Goal: Task Accomplishment & Management: Complete application form

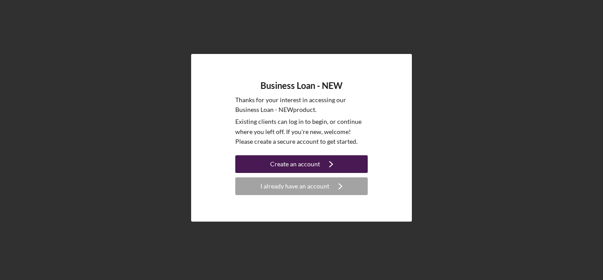
click at [307, 166] on div "Create an account" at bounding box center [295, 164] width 50 height 18
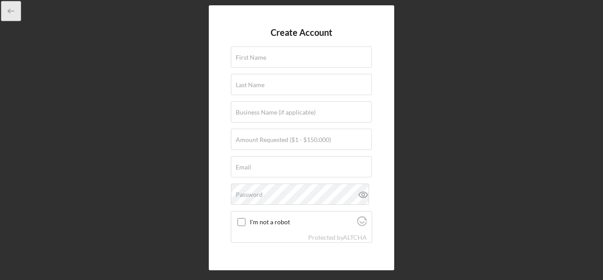
click at [8, 8] on icon "button" at bounding box center [11, 11] width 20 height 20
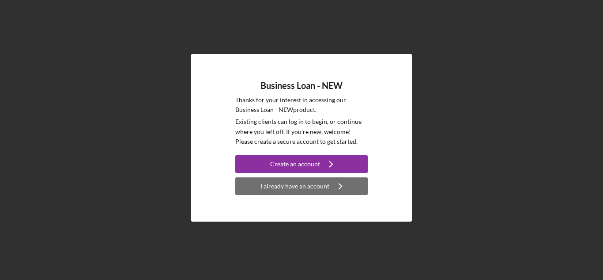
click at [301, 190] on div "I already have an account" at bounding box center [295, 186] width 69 height 18
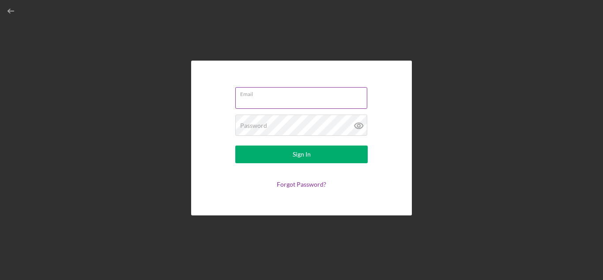
click at [271, 97] on input "Email" at bounding box center [301, 97] width 132 height 21
type input "[EMAIL_ADDRESS][DOMAIN_NAME]"
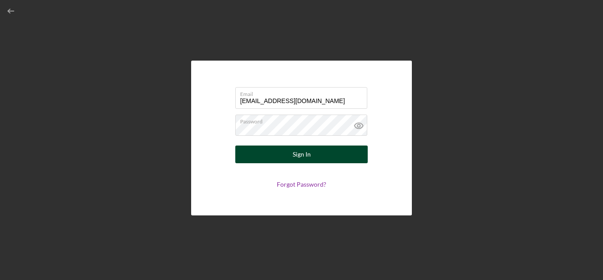
click at [332, 152] on button "Sign In" at bounding box center [301, 154] width 133 height 18
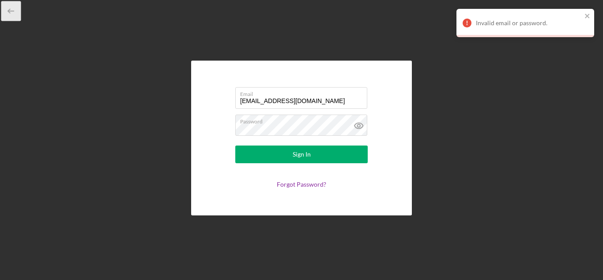
click at [11, 8] on icon "button" at bounding box center [11, 11] width 20 height 20
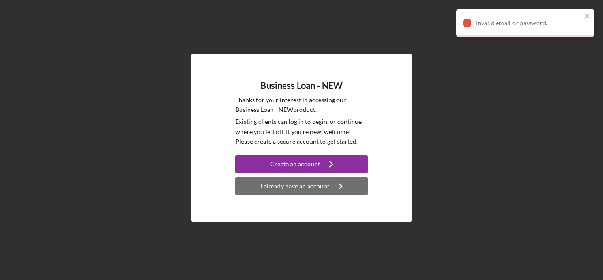
click at [341, 182] on icon "Icon/Navigate" at bounding box center [341, 186] width 22 height 22
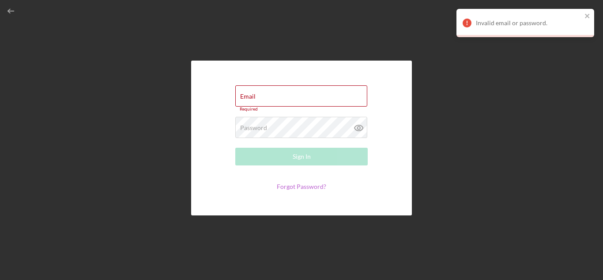
click at [314, 187] on link "Forgot Password?" at bounding box center [301, 186] width 49 height 8
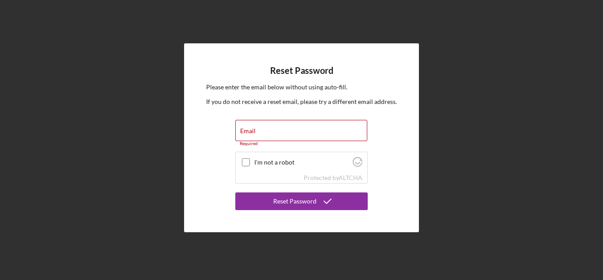
click at [15, 22] on div "Reset Password Please enter the email below without using auto-fill. If you do …" at bounding box center [301, 137] width 595 height 275
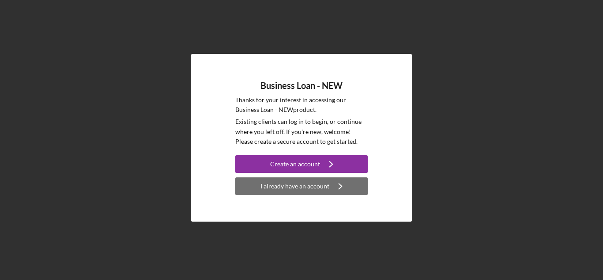
click at [266, 184] on div "I already have an account" at bounding box center [295, 186] width 69 height 18
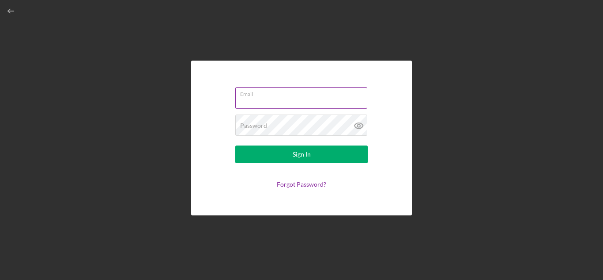
click at [283, 106] on input "Email" at bounding box center [301, 97] width 132 height 21
type input "[EMAIL_ADDRESS][DOMAIN_NAME]"
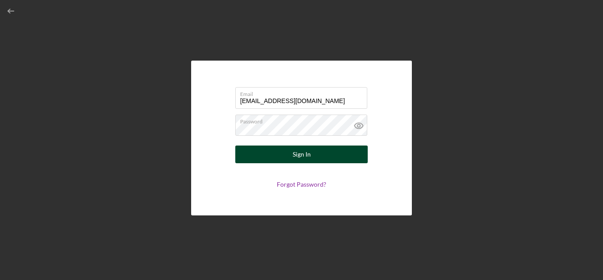
click at [341, 159] on button "Sign In" at bounding box center [301, 154] width 133 height 18
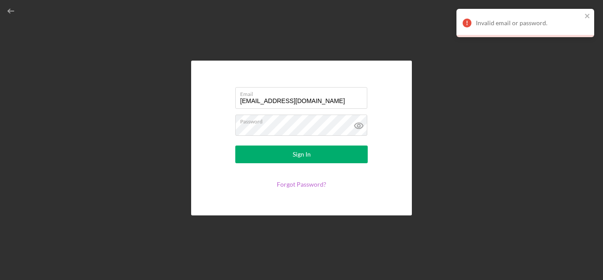
click at [303, 183] on link "Forgot Password?" at bounding box center [301, 184] width 49 height 8
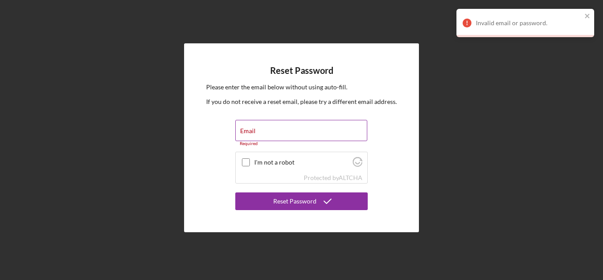
click at [295, 130] on div "Email Required" at bounding box center [301, 133] width 133 height 27
click at [296, 135] on input "Email" at bounding box center [301, 130] width 132 height 21
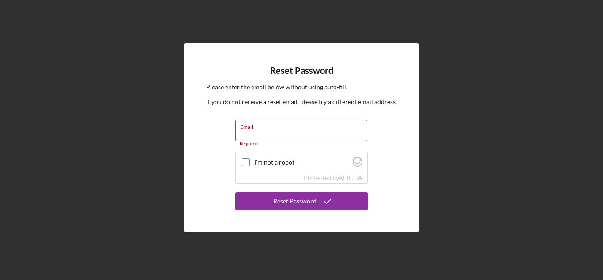
type input "[EMAIL_ADDRESS][DOMAIN_NAME]"
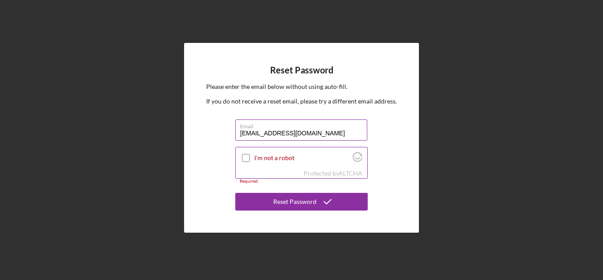
click at [247, 158] on input "I'm not a robot" at bounding box center [246, 158] width 8 height 8
checkbox input "true"
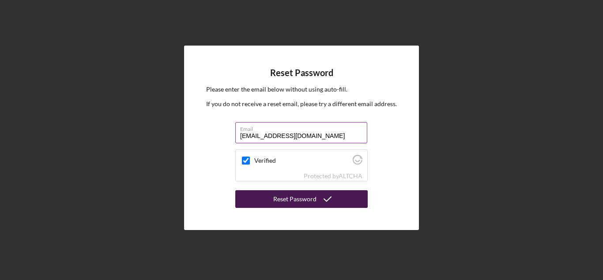
click at [292, 198] on div "Reset Password" at bounding box center [294, 199] width 43 height 18
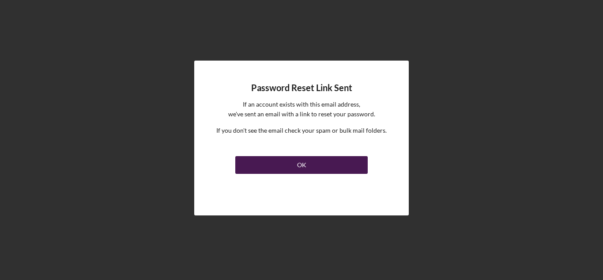
click at [311, 162] on button "OK" at bounding box center [301, 165] width 133 height 18
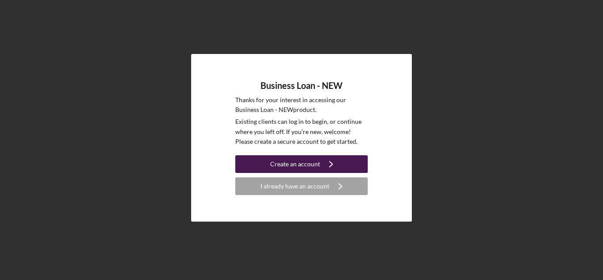
click at [308, 168] on div "Create an account" at bounding box center [295, 164] width 50 height 18
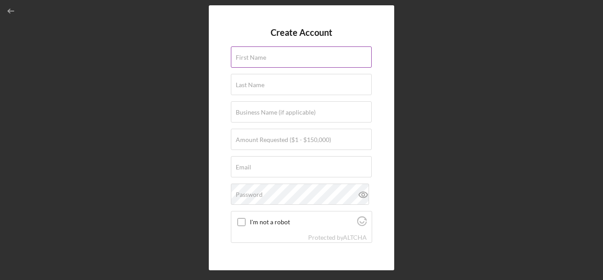
click at [294, 66] on input "First Name" at bounding box center [301, 56] width 141 height 21
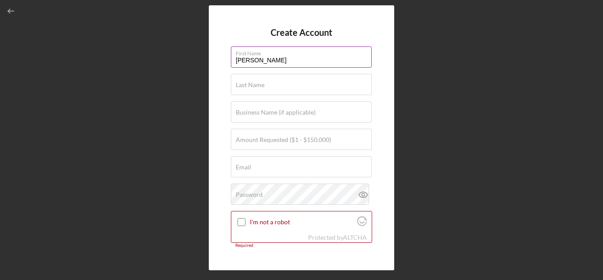
type input "[PERSON_NAME]"
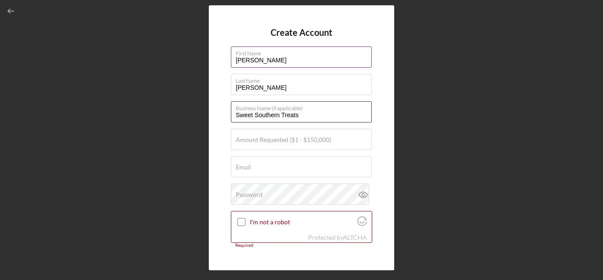
type input "Sweet Southern Treats"
type input "$10,000"
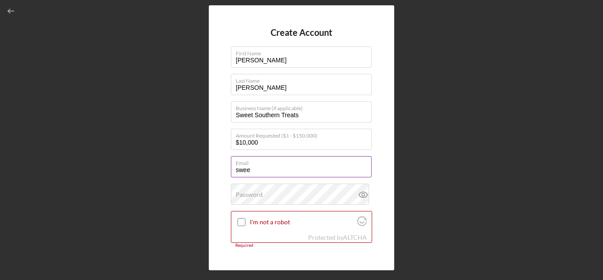
type input "[EMAIL_ADDRESS][DOMAIN_NAME]"
click at [336, 197] on div "Password" at bounding box center [301, 194] width 141 height 22
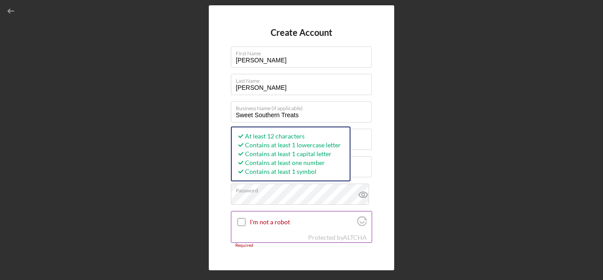
click at [242, 224] on input "I'm not a robot" at bounding box center [242, 222] width 8 height 8
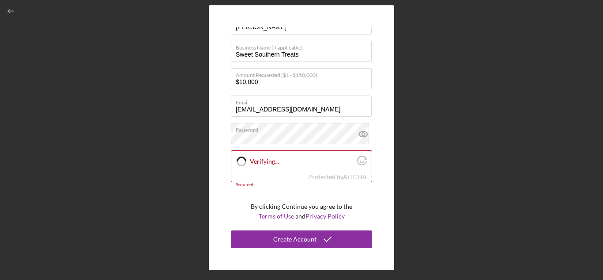
checkbox input "true"
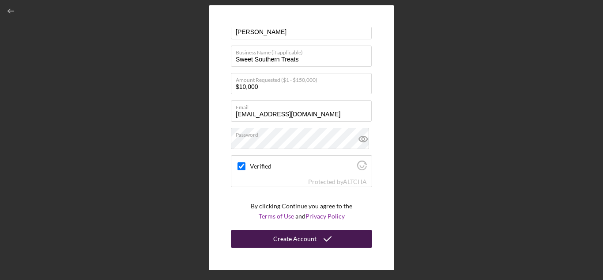
click at [335, 237] on button "Create Account" at bounding box center [301, 239] width 141 height 18
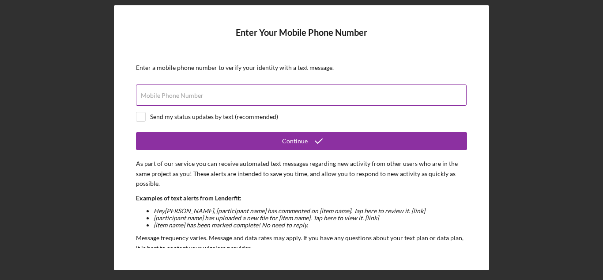
click at [247, 94] on div "Mobile Phone Number" at bounding box center [301, 95] width 331 height 22
type input "(122) 582-8761"
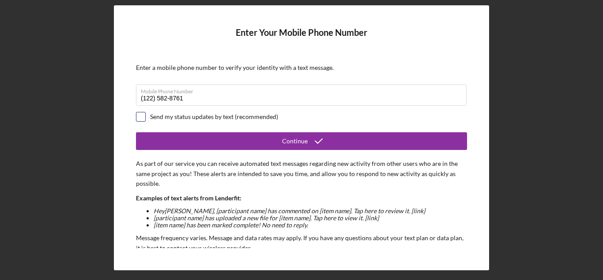
click at [142, 120] on input "checkbox" at bounding box center [140, 116] width 9 height 9
checkbox input "true"
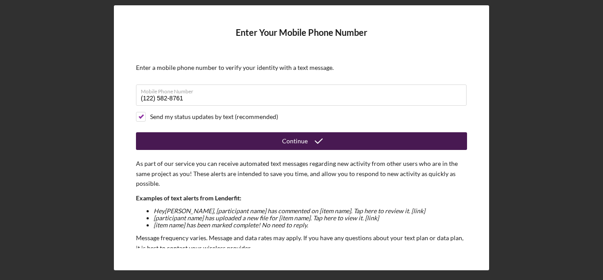
click at [184, 140] on button "Continue" at bounding box center [301, 141] width 331 height 18
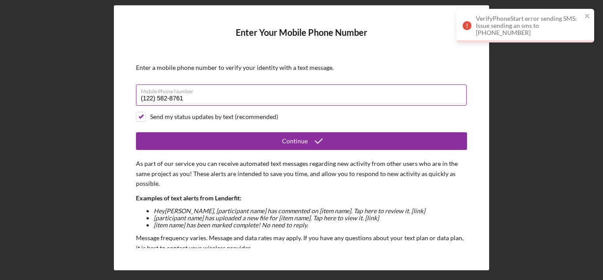
click at [207, 100] on input "(122) 582-8761" at bounding box center [301, 94] width 331 height 21
type input "(1##) ###-####"
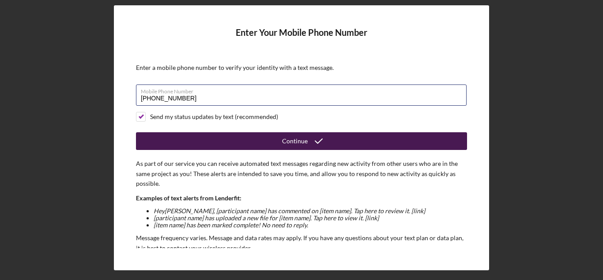
type input "[PHONE_NUMBER]"
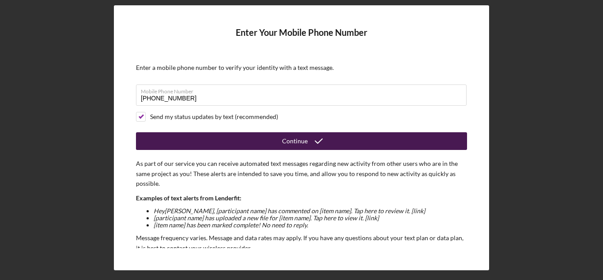
click at [252, 138] on button "Continue" at bounding box center [301, 141] width 331 height 18
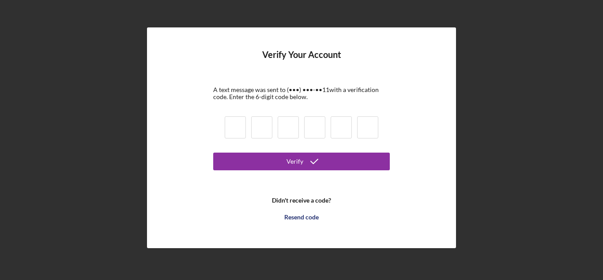
click at [242, 133] on input at bounding box center [235, 127] width 21 height 22
type input "9"
type input "2"
type input "9"
type input "7"
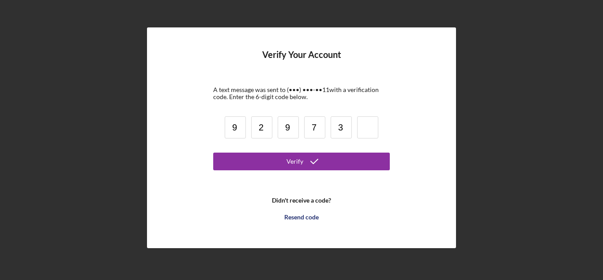
type input "3"
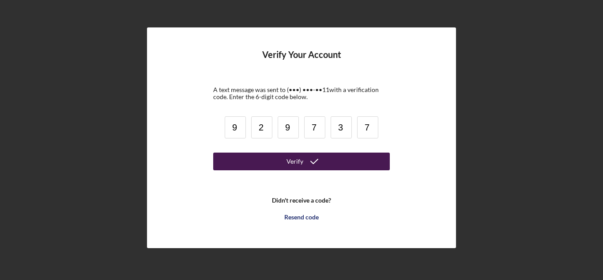
type input "7"
click at [249, 152] on button "Verify" at bounding box center [301, 161] width 177 height 18
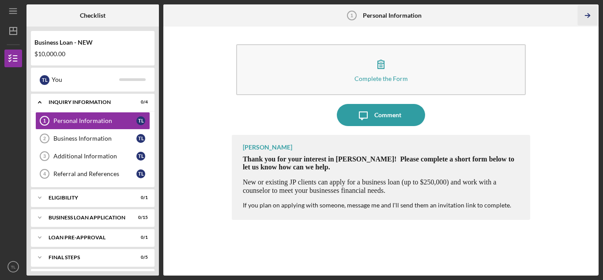
click at [591, 18] on icon "Icon/Table Pagination Arrow" at bounding box center [588, 16] width 20 height 20
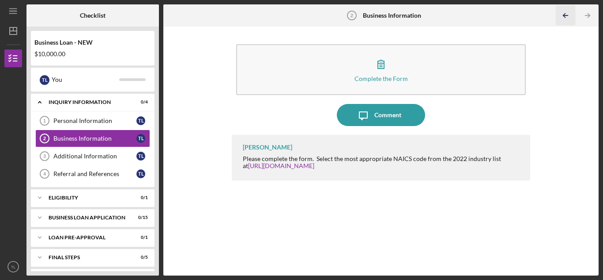
click at [569, 11] on icon "Icon/Table Pagination Arrow" at bounding box center [566, 16] width 20 height 20
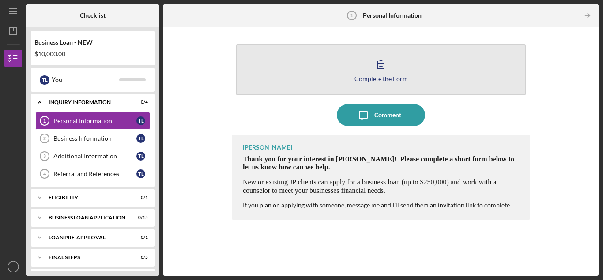
click at [375, 64] on icon "button" at bounding box center [381, 64] width 22 height 22
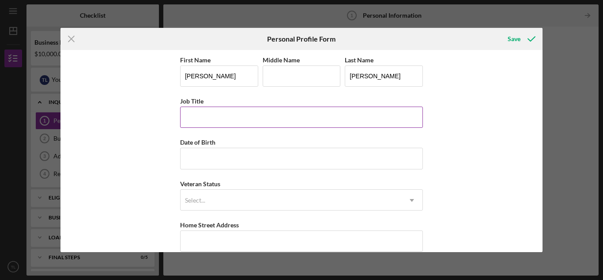
click at [353, 113] on input "Job Title" at bounding box center [301, 116] width 243 height 21
type input "Owner"
type input "[DATE]"
click at [413, 197] on icon "Icon/Dropdown Arrow" at bounding box center [412, 199] width 21 height 21
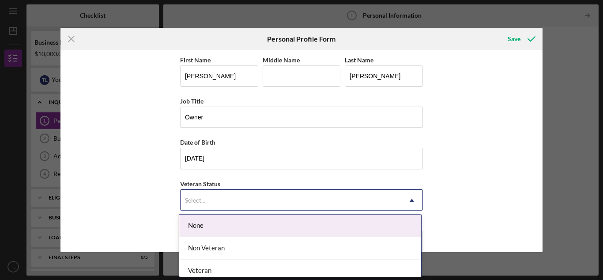
click at [397, 234] on div "None" at bounding box center [300, 225] width 242 height 23
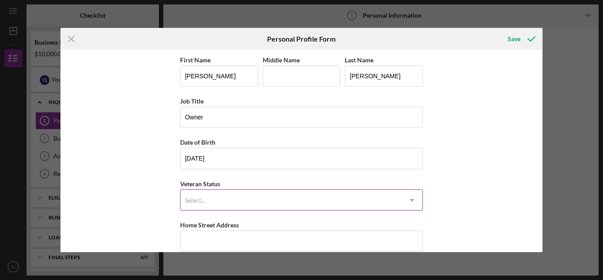
click at [413, 198] on icon "Icon/Dropdown Arrow" at bounding box center [412, 199] width 21 height 21
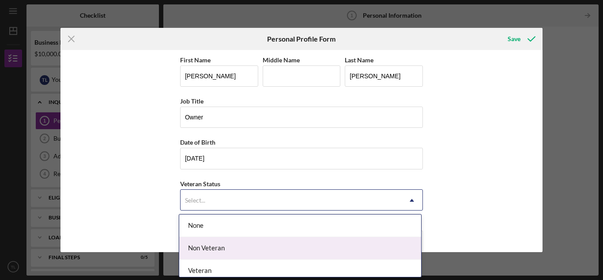
click at [389, 246] on div "Non Veteran" at bounding box center [300, 248] width 242 height 23
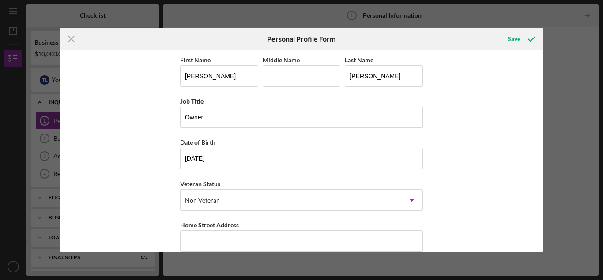
click at [473, 202] on div "First Name [PERSON_NAME] Middle Name Last Name [PERSON_NAME] Job Title Owner Da…" at bounding box center [302, 150] width 483 height 201
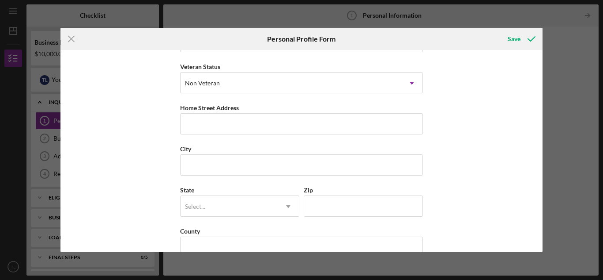
scroll to position [119, 0]
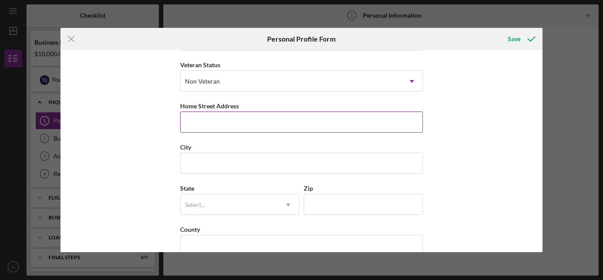
click at [411, 130] on input "Home Street Address" at bounding box center [301, 121] width 243 height 21
type input "57 [PERSON_NAME] Dr"
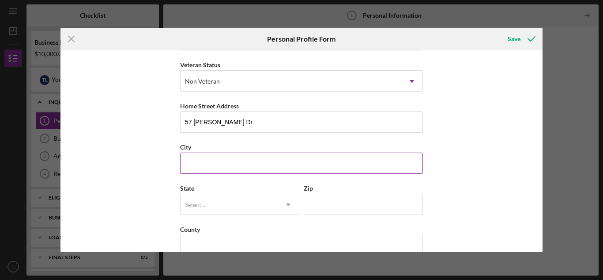
type input "St. [PERSON_NAME]"
type input "MO"
type input "63376"
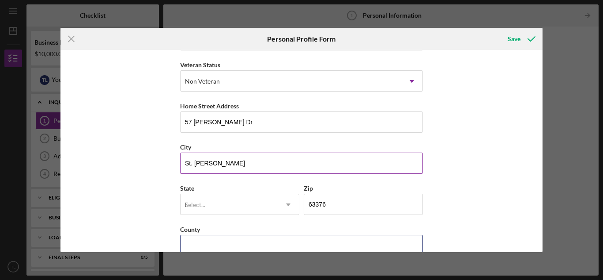
type input "[GEOGRAPHIC_DATA]"
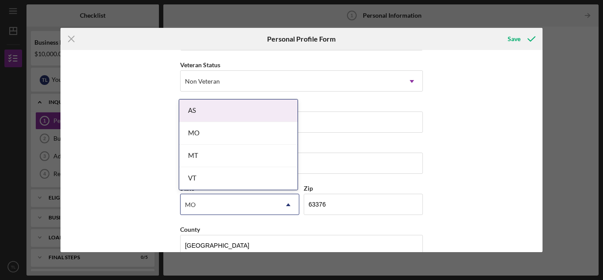
click at [487, 178] on div "First Name [PERSON_NAME] Middle Name Last Name [PERSON_NAME] Job Title Owner Da…" at bounding box center [302, 150] width 483 height 201
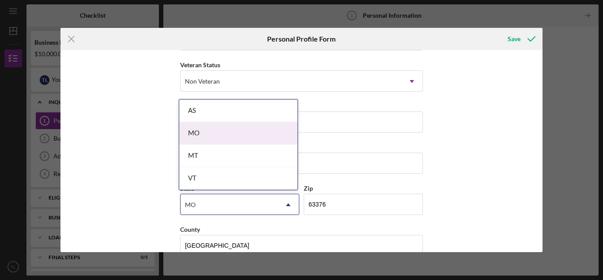
click at [252, 141] on div "MO" at bounding box center [238, 133] width 118 height 23
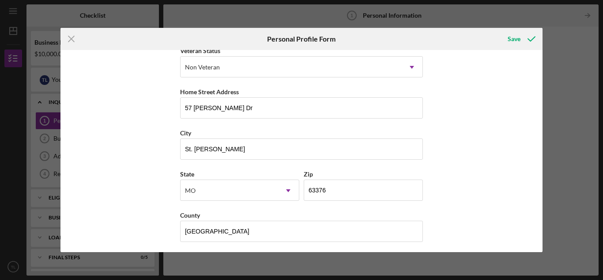
scroll to position [136, 0]
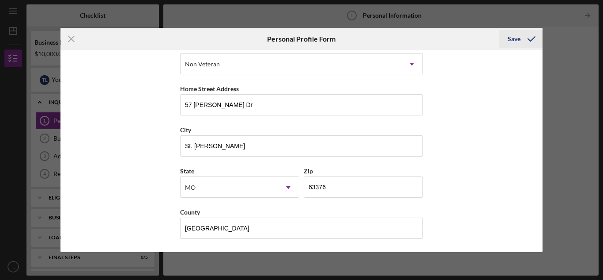
click at [524, 39] on icon "submit" at bounding box center [532, 39] width 22 height 22
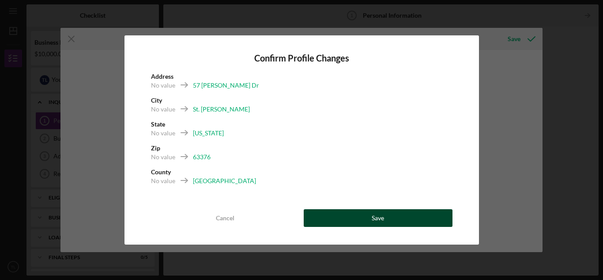
click at [382, 216] on div "Save" at bounding box center [378, 218] width 12 height 18
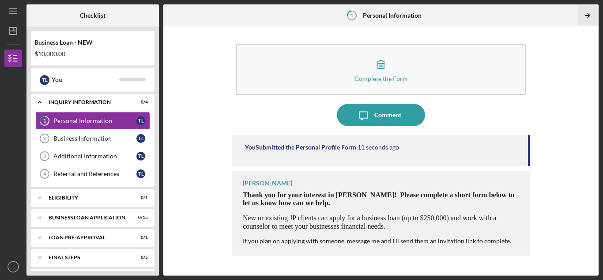
click at [586, 18] on icon "Icon/Table Pagination Arrow" at bounding box center [588, 16] width 20 height 20
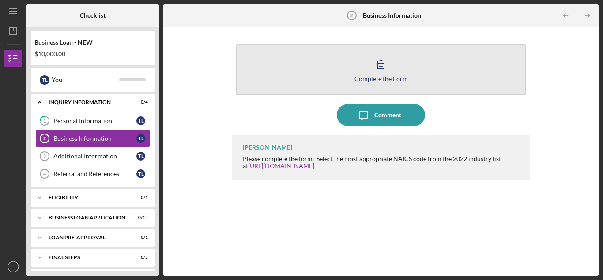
click at [384, 69] on icon "button" at bounding box center [381, 64] width 22 height 22
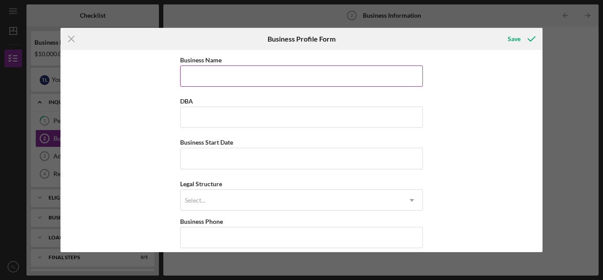
click at [367, 75] on input "Business Name" at bounding box center [301, 75] width 243 height 21
type input "Sweet Southern Treats, LLC"
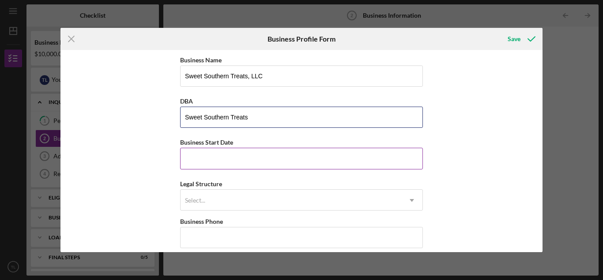
type input "Sweet Southern Treats"
click at [376, 159] on input "Business Start Date" at bounding box center [301, 158] width 243 height 21
type input "[DATE]"
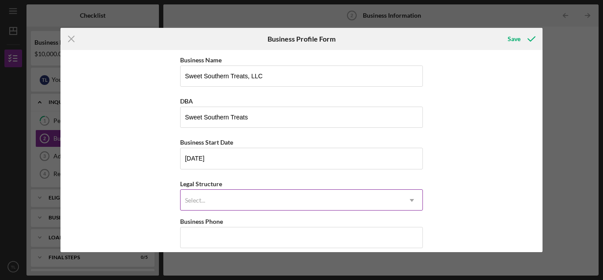
click at [249, 209] on div "Select..." at bounding box center [291, 200] width 221 height 20
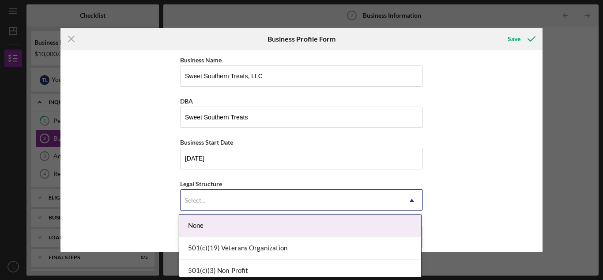
click at [386, 224] on div "None" at bounding box center [300, 225] width 242 height 23
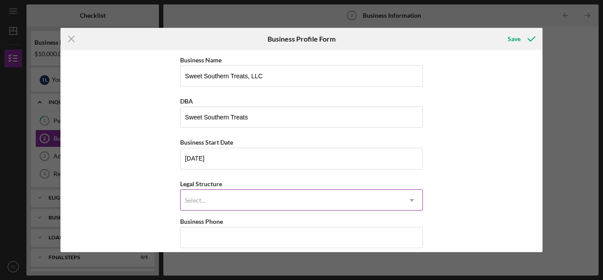
click at [399, 201] on div "Select..." at bounding box center [291, 200] width 221 height 20
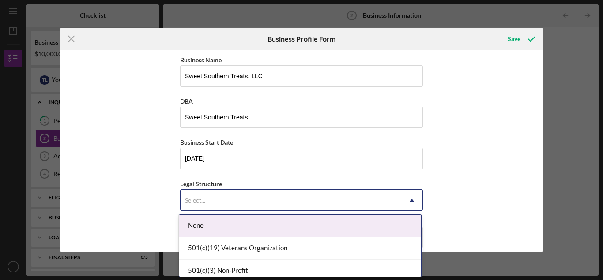
drag, startPoint x: 421, startPoint y: 226, endPoint x: 420, endPoint y: 242, distance: 16.4
click at [420, 242] on div "None 501(c)(19) Veterans Organization 501(c)(3) Non-Profit 501(c)(6) Organizati…" at bounding box center [300, 245] width 243 height 63
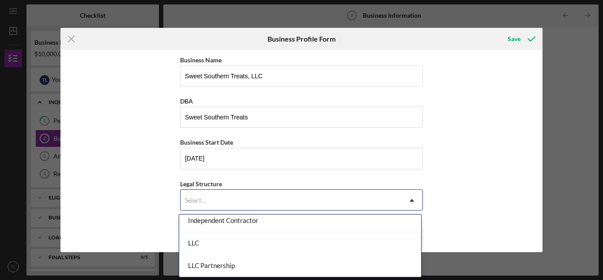
scroll to position [143, 0]
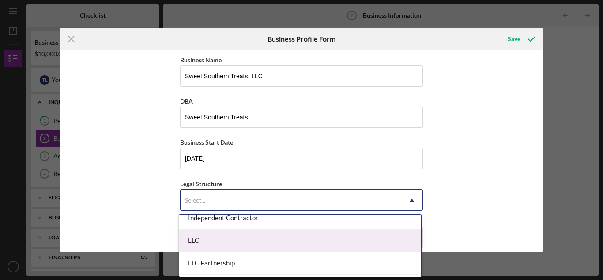
click at [392, 245] on div "LLC" at bounding box center [300, 240] width 242 height 23
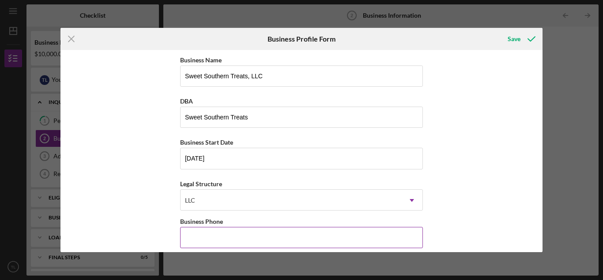
click at [401, 234] on input "Business Phone" at bounding box center [301, 237] width 243 height 21
type input "[PHONE_NUMBER]"
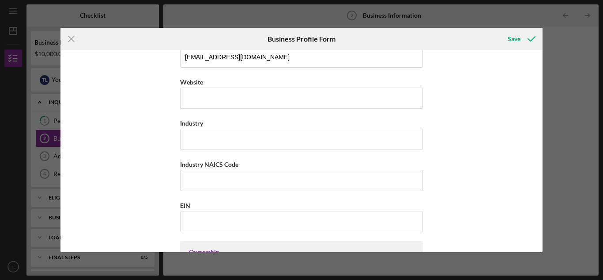
scroll to position [227, 0]
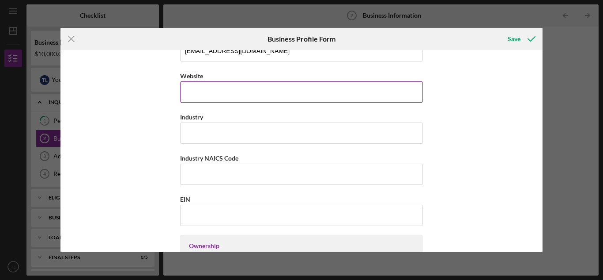
click at [385, 91] on input "Website" at bounding box center [301, 91] width 243 height 21
type input "[DOMAIN_NAME]"
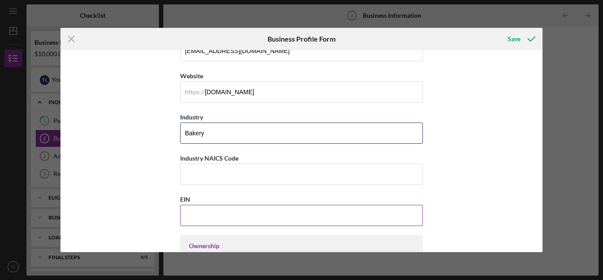
type input "Bakery"
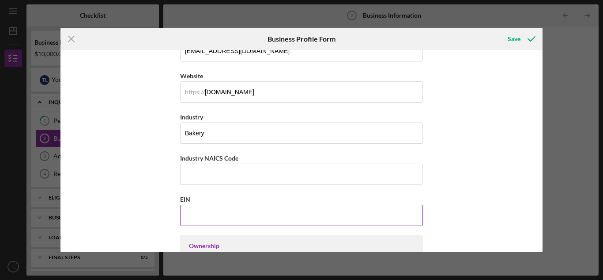
click at [331, 213] on input "EIN" at bounding box center [301, 215] width 243 height 21
type input "[US_EMPLOYER_IDENTIFICATION_NUMBER]"
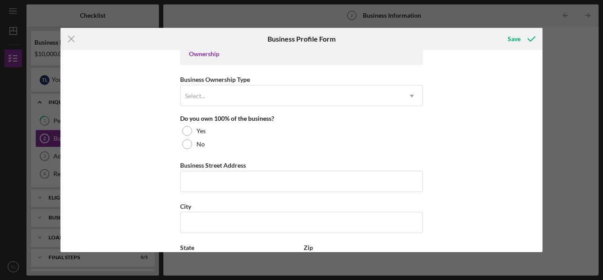
scroll to position [421, 0]
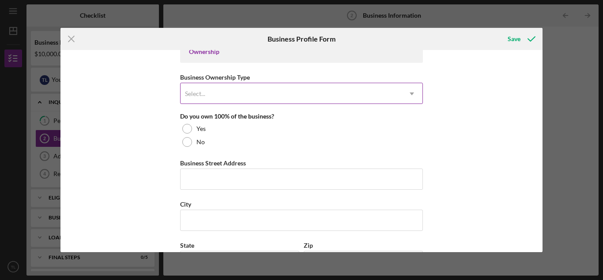
click at [414, 94] on icon "Icon/Dropdown Arrow" at bounding box center [412, 93] width 21 height 21
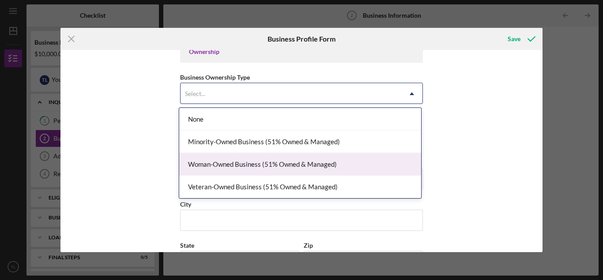
click at [336, 159] on div "Woman-Owned Business (51% Owned & Managed)" at bounding box center [300, 164] width 242 height 23
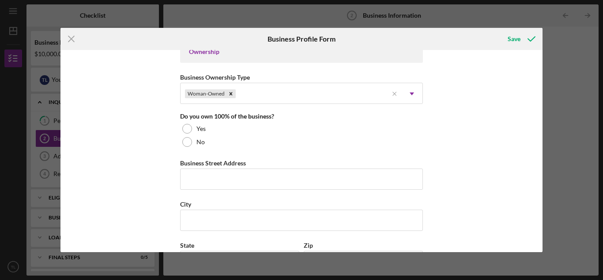
click at [336, 159] on div "Business Street Address" at bounding box center [301, 162] width 243 height 11
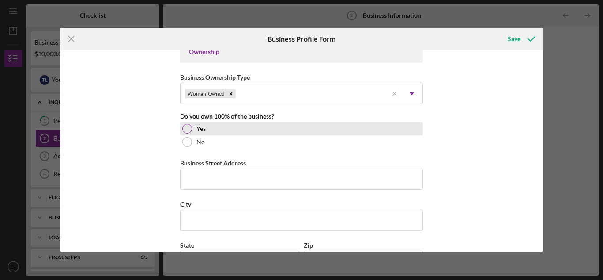
click at [186, 127] on div at bounding box center [187, 129] width 10 height 10
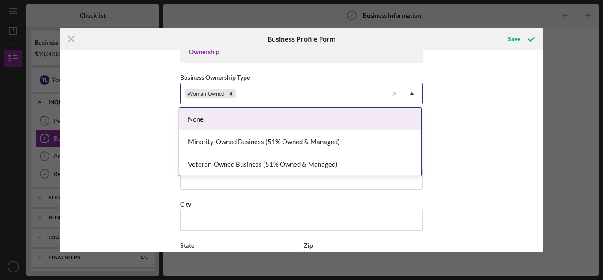
click at [348, 95] on div "Woman-Owned" at bounding box center [285, 93] width 208 height 20
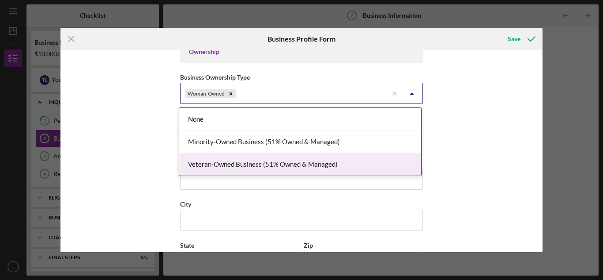
click at [498, 152] on div "Business Name Sweet Southern Treats, LLC DBA Sweet Southern Treats Business Sta…" at bounding box center [302, 150] width 483 height 201
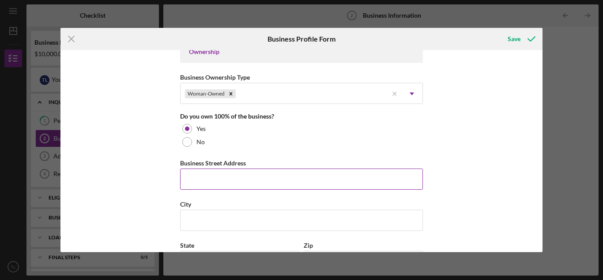
click at [305, 175] on input "Business Street Address" at bounding box center [301, 178] width 243 height 21
type input "57 [PERSON_NAME] Dr"
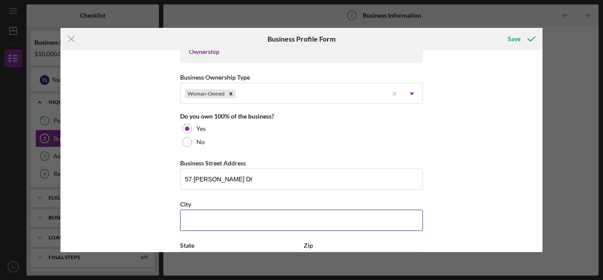
type input "St. [PERSON_NAME]"
type input "MO"
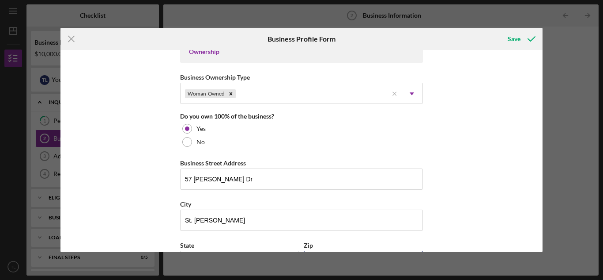
type input "63376"
type input "MO"
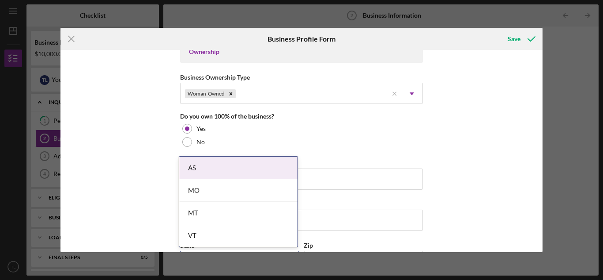
click at [478, 114] on div "Business Name Sweet Southern Treats, LLC DBA Sweet Southern Treats Business Sta…" at bounding box center [302, 150] width 483 height 201
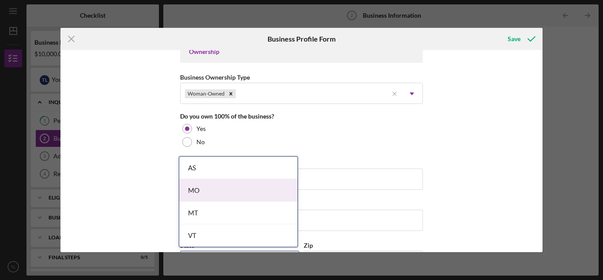
click at [219, 182] on body "Icon/Menu Business Information 2 Business Information Checklist Business Loan -…" at bounding box center [301, 140] width 603 height 280
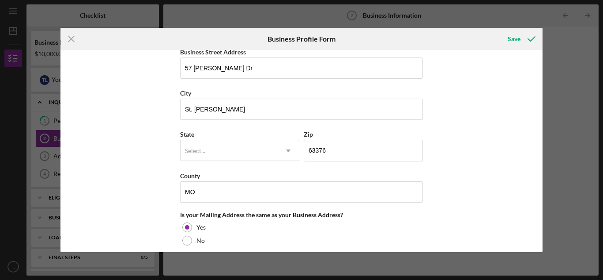
click at [494, 142] on div "Business Name Sweet Southern Treats, LLC DBA Sweet Southern Treats Business Sta…" at bounding box center [302, 150] width 483 height 201
click at [201, 144] on div "Select..." at bounding box center [229, 150] width 97 height 20
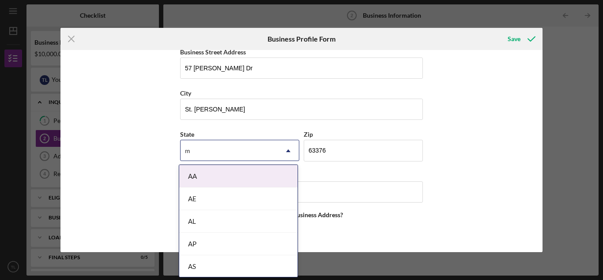
type input "MO"
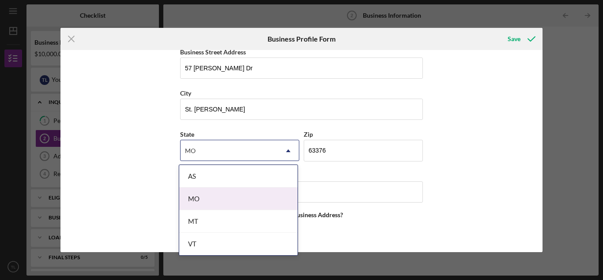
click at [199, 200] on div "MO" at bounding box center [238, 198] width 118 height 23
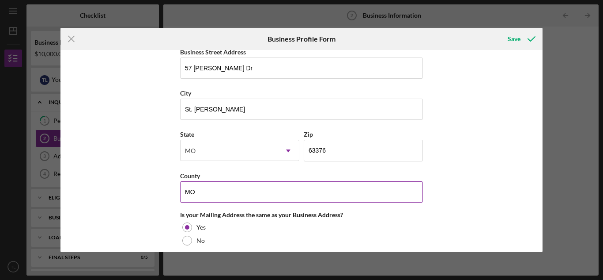
click at [354, 196] on input "MO" at bounding box center [301, 191] width 243 height 21
click at [333, 191] on input "MO" at bounding box center [301, 191] width 243 height 21
type input "M"
type input "St. [PERSON_NAME]"
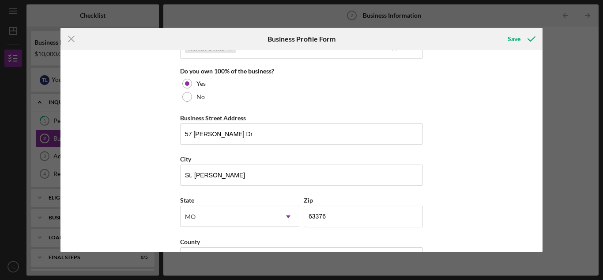
scroll to position [467, 0]
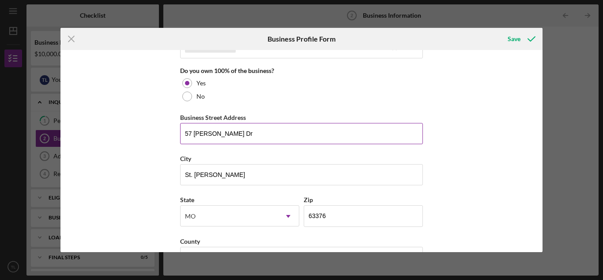
click at [373, 129] on input "57 [PERSON_NAME] Dr" at bounding box center [301, 133] width 243 height 21
type input "5"
type input "[STREET_ADDRESS][PERSON_NAME]"
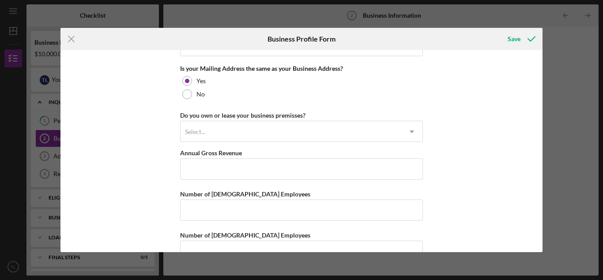
scroll to position [680, 0]
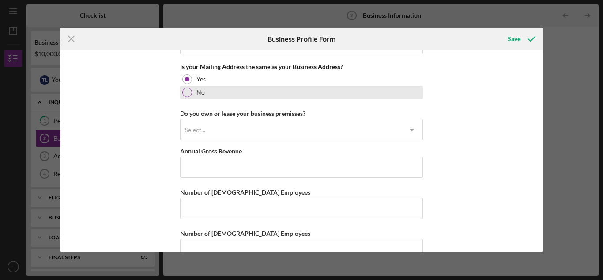
click at [187, 94] on div at bounding box center [187, 92] width 10 height 10
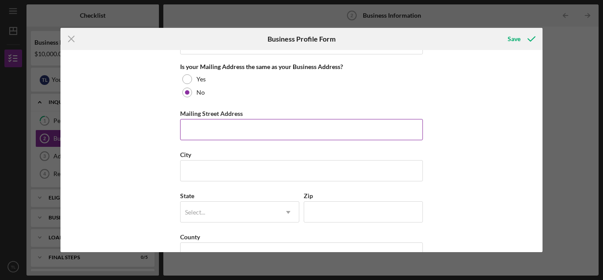
click at [199, 133] on input "Mailing Street Address" at bounding box center [301, 129] width 243 height 21
type input "57 [PERSON_NAME] Dr"
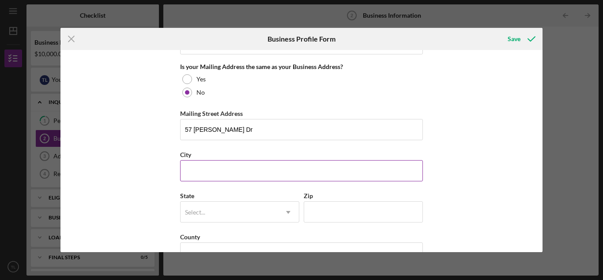
click at [341, 175] on input "City" at bounding box center [301, 170] width 243 height 21
type input "St. [PERSON_NAME]"
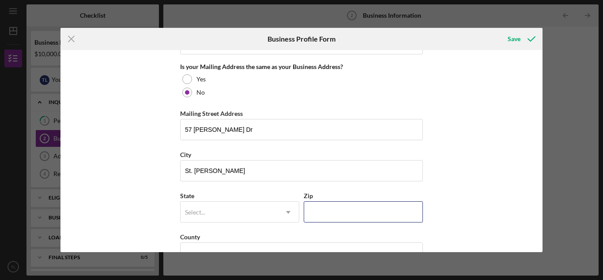
type input "63376"
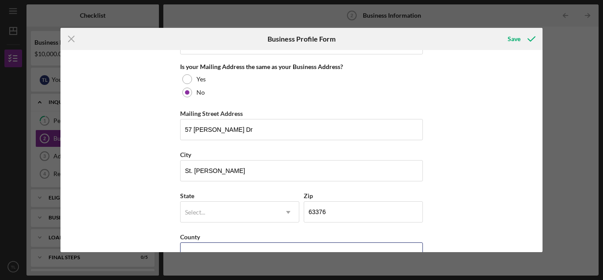
type input "MO"
type input "1"
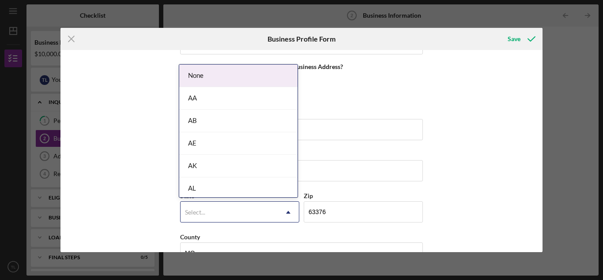
click at [271, 206] on div "Select..." at bounding box center [229, 212] width 97 height 20
type input "mo"
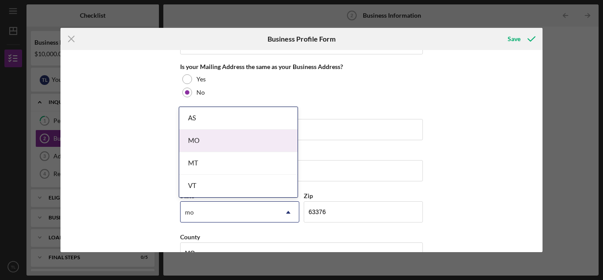
click at [207, 140] on div "MO" at bounding box center [238, 140] width 118 height 23
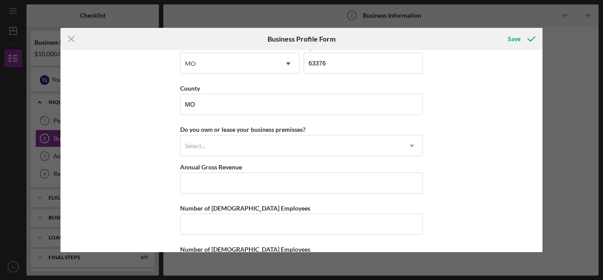
scroll to position [831, 0]
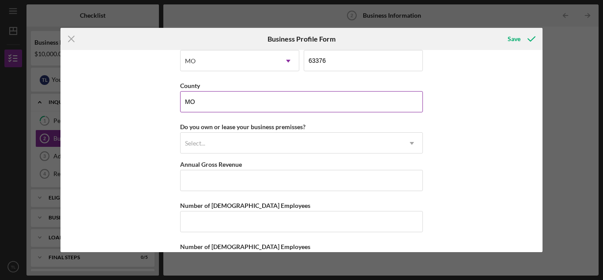
click at [415, 106] on input "MO" at bounding box center [301, 101] width 243 height 21
type input "M"
type input "St. [PERSON_NAME]"
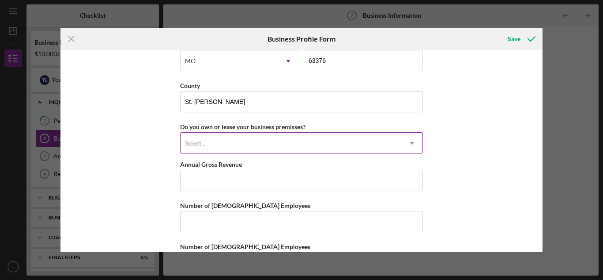
click at [333, 138] on div "Select..." at bounding box center [291, 143] width 221 height 20
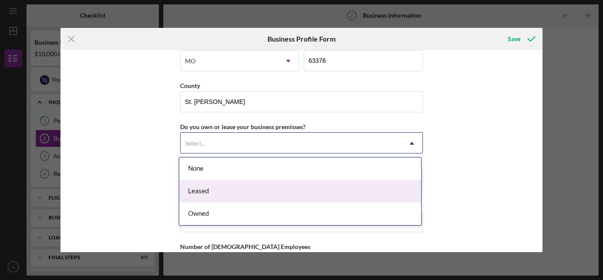
click at [299, 187] on div "Leased" at bounding box center [300, 191] width 242 height 23
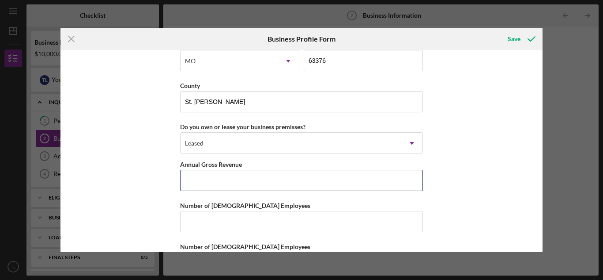
click at [299, 187] on input "Annual Gross Revenue" at bounding box center [301, 180] width 243 height 21
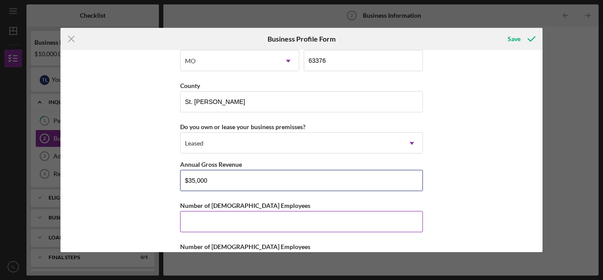
type input "$35,000"
click at [219, 218] on input "Number of [DEMOGRAPHIC_DATA] Employees" at bounding box center [301, 221] width 243 height 21
type input "1"
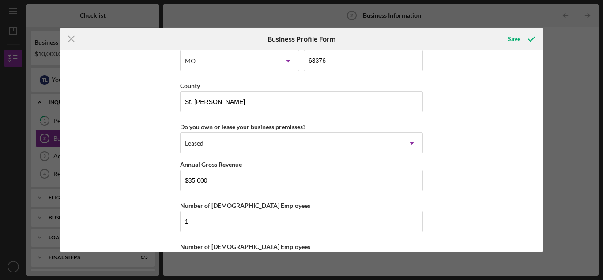
scroll to position [866, 0]
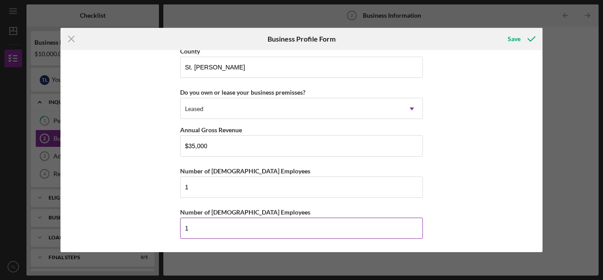
click at [309, 224] on input "1" at bounding box center [301, 227] width 243 height 21
type input "0"
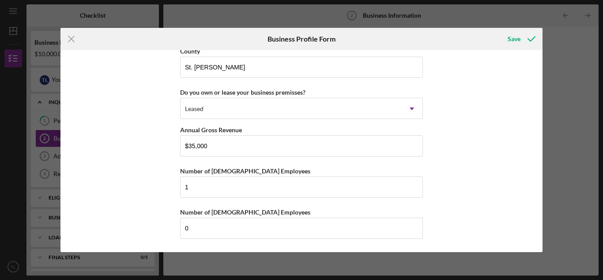
click at [451, 173] on div "Business Name Sweet Southern Treats, LLC DBA Sweet Southern Treats Business Sta…" at bounding box center [302, 150] width 483 height 201
click at [521, 39] on icon "submit" at bounding box center [532, 39] width 22 height 22
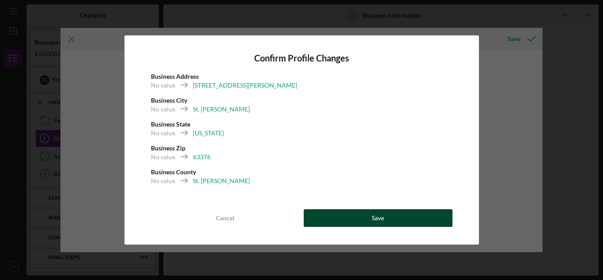
click at [372, 212] on div "Save" at bounding box center [378, 218] width 12 height 18
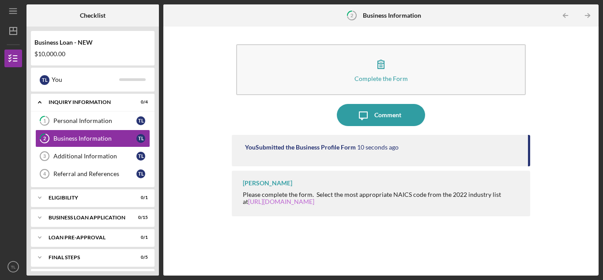
click at [305, 203] on link "[URL][DOMAIN_NAME]" at bounding box center [281, 201] width 66 height 8
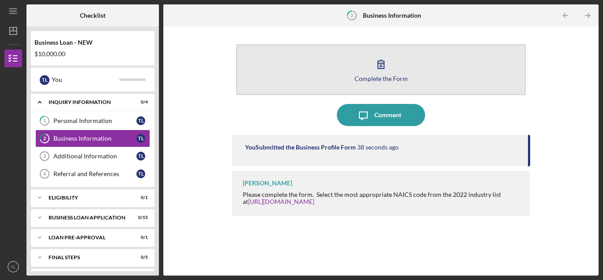
click at [385, 75] on div "Complete the Form" at bounding box center [381, 78] width 53 height 7
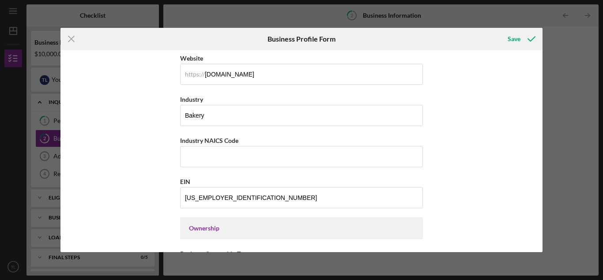
scroll to position [252, 0]
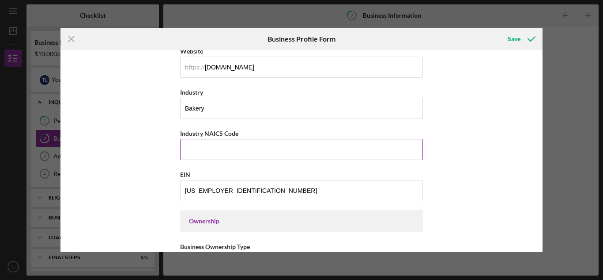
click at [294, 153] on input "Industry NAICS Code" at bounding box center [301, 149] width 243 height 21
type input "311812"
click at [514, 43] on div "Save" at bounding box center [514, 39] width 13 height 18
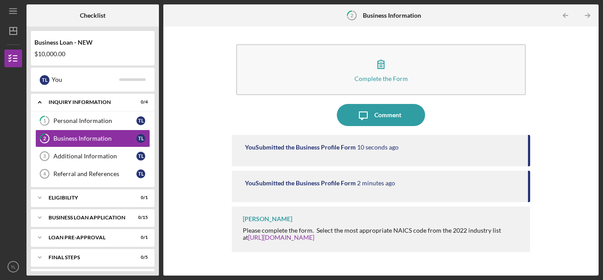
click at [557, 169] on div "Complete the Form Form Icon/Message Comment You Submitted the Business Profile …" at bounding box center [381, 151] width 427 height 240
click at [591, 15] on icon "Icon/Table Pagination Arrow" at bounding box center [588, 16] width 20 height 20
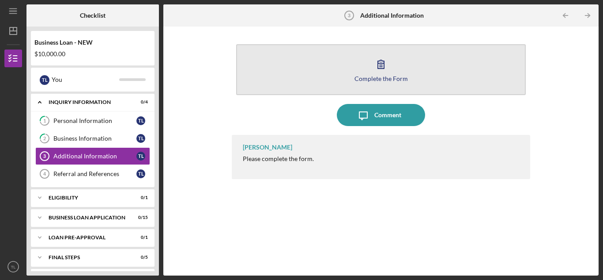
click at [386, 66] on icon "button" at bounding box center [381, 64] width 22 height 22
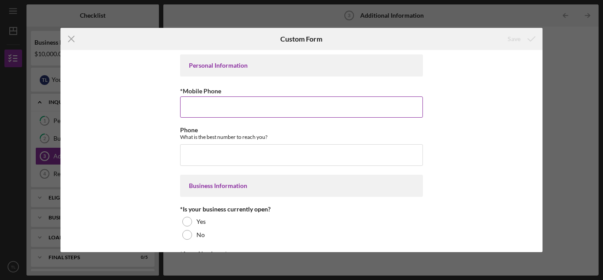
click at [292, 113] on input "*Mobile Phone" at bounding box center [301, 106] width 243 height 21
type input "[PHONE_NUMBER]"
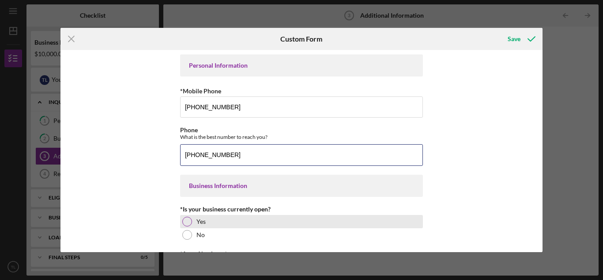
type input "[PHONE_NUMBER]"
click at [184, 222] on div at bounding box center [187, 221] width 10 height 10
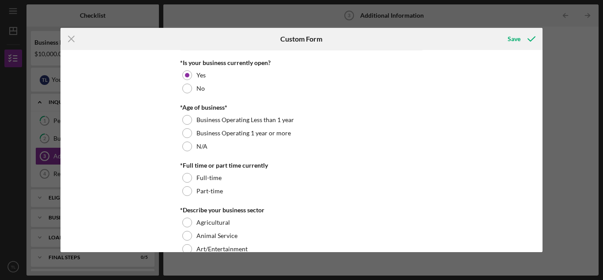
scroll to position [152, 0]
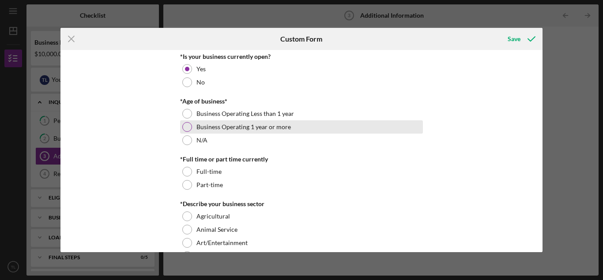
click at [186, 129] on div at bounding box center [187, 127] width 10 height 10
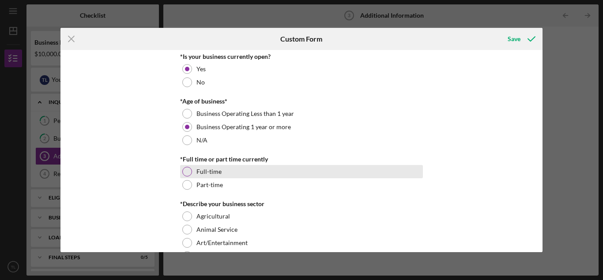
click at [186, 172] on div at bounding box center [187, 172] width 10 height 10
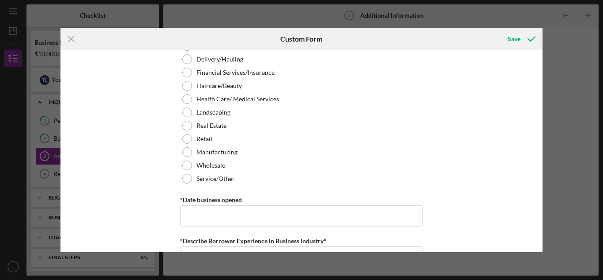
scroll to position [431, 0]
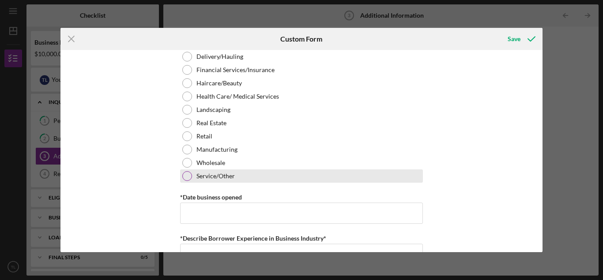
click at [185, 177] on div at bounding box center [187, 176] width 10 height 10
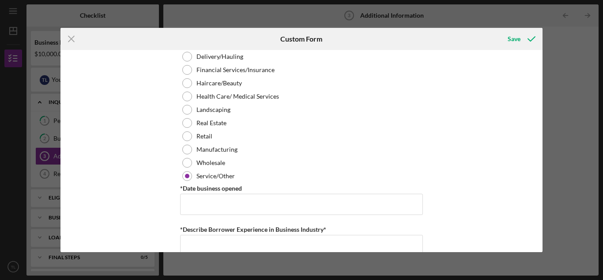
drag, startPoint x: 542, startPoint y: 138, endPoint x: 542, endPoint y: 125, distance: 13.3
click at [542, 125] on div "Personal Information *Mobile Phone (225) 828-7611 Phone What is the best number…" at bounding box center [302, 150] width 483 height 201
click at [474, 149] on div "Personal Information *Mobile Phone (225) 828-7611 Phone What is the best number…" at bounding box center [302, 150] width 483 height 201
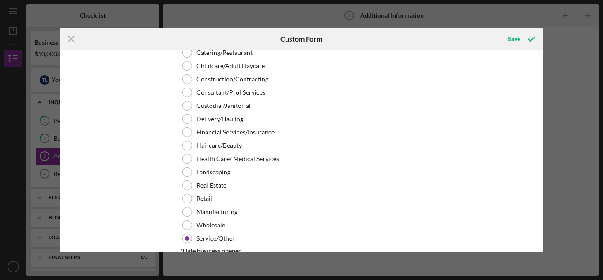
scroll to position [360, 0]
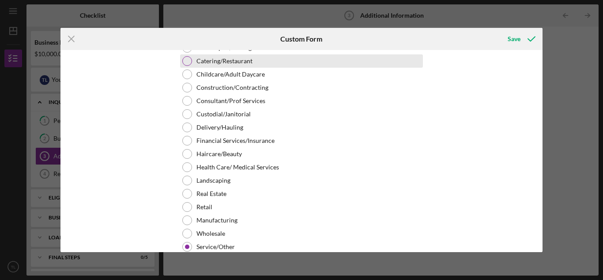
click at [184, 63] on div at bounding box center [187, 61] width 10 height 10
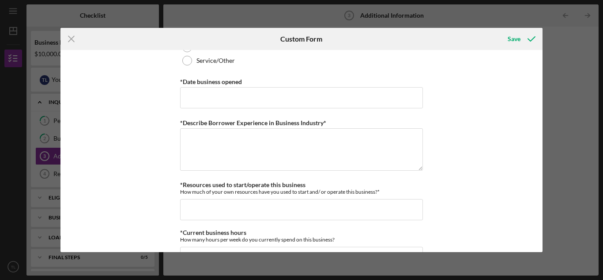
scroll to position [553, 0]
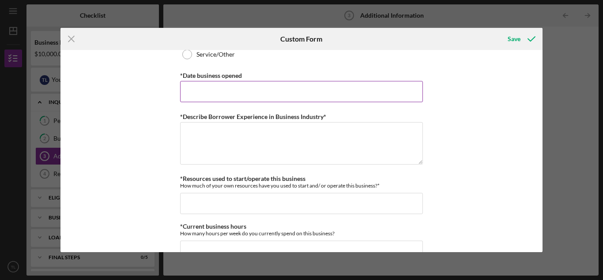
click at [394, 98] on input "*Date business opened" at bounding box center [301, 91] width 243 height 21
type input "[DATE]"
click at [371, 134] on textarea "*Describe Borrower Experience in Business Industry*" at bounding box center [301, 143] width 243 height 42
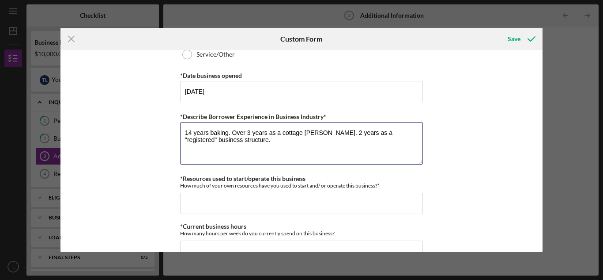
type textarea "14 years baking. Over 3 years as a cottage baker. 2 years as a "registered" bus…"
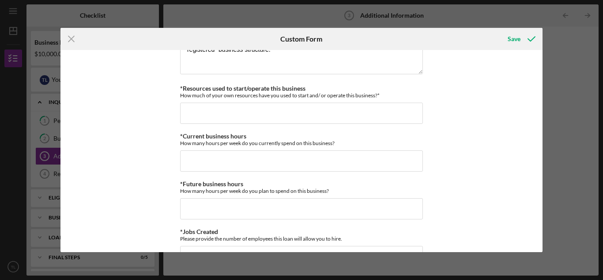
scroll to position [648, 0]
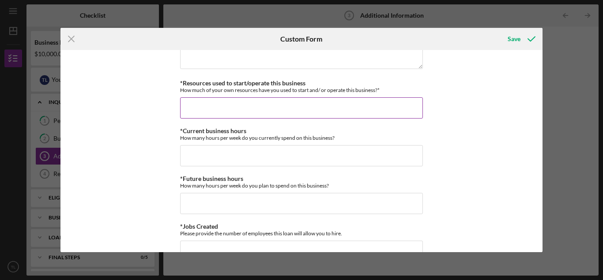
click at [394, 101] on input "*Resources used to start/operate this business" at bounding box center [301, 107] width 243 height 21
type input "$1"
type input "$12,000"
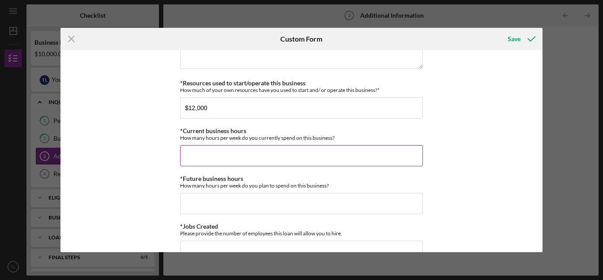
click at [322, 159] on input "*Current business hours" at bounding box center [301, 155] width 243 height 21
type input "30"
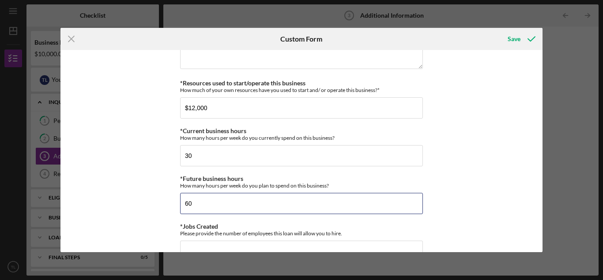
type input "60"
click at [454, 155] on div "Personal Information *Mobile Phone (225) 828-7611 Phone What is the best number…" at bounding box center [302, 150] width 483 height 201
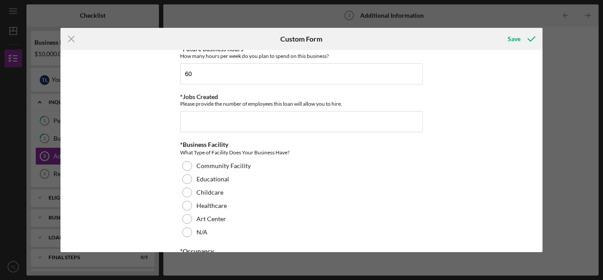
scroll to position [786, 0]
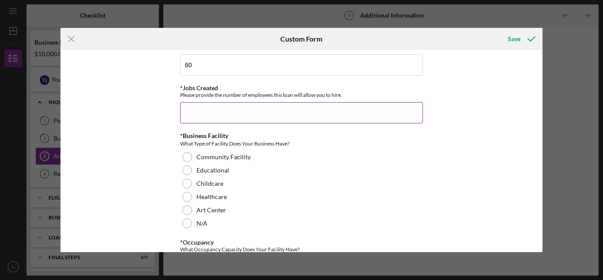
click at [378, 112] on input "*Jobs Created" at bounding box center [301, 112] width 243 height 21
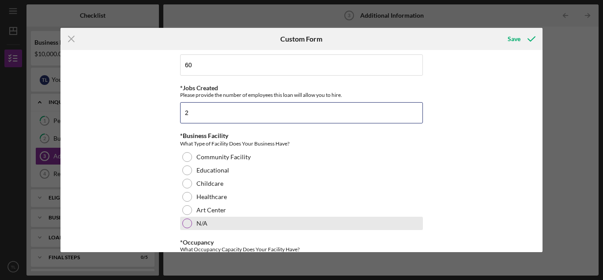
type input "2"
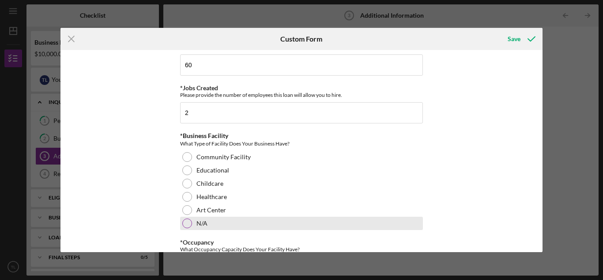
click at [187, 225] on div at bounding box center [187, 223] width 10 height 10
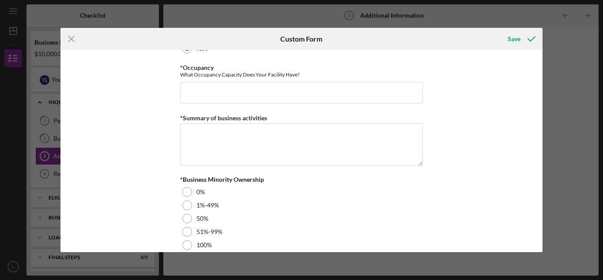
scroll to position [955, 0]
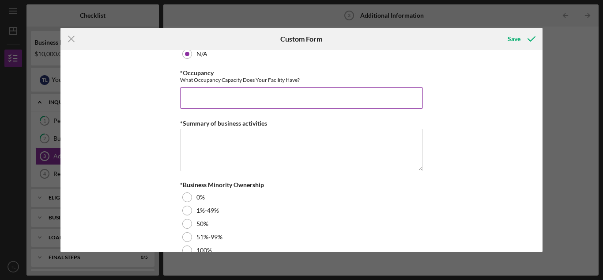
click at [392, 95] on input "*Occupancy" at bounding box center [301, 97] width 243 height 21
click at [404, 102] on input "*Occupancy" at bounding box center [301, 97] width 243 height 21
type input "50"
click at [333, 146] on textarea "*Summary of business activities" at bounding box center [301, 150] width 243 height 42
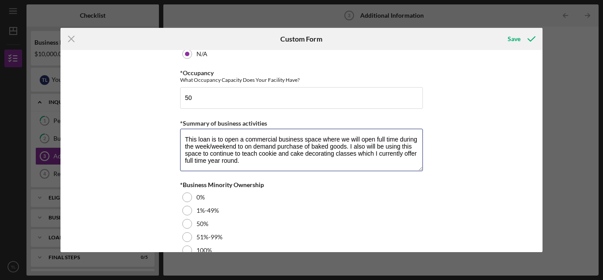
type textarea "This loan is to open a commercial business space where we will open full time d…"
drag, startPoint x: 542, startPoint y: 214, endPoint x: 542, endPoint y: 230, distance: 15.9
click at [542, 230] on div "Personal Information *Mobile Phone (225) 828-7611 Phone What is the best number…" at bounding box center [302, 150] width 483 height 201
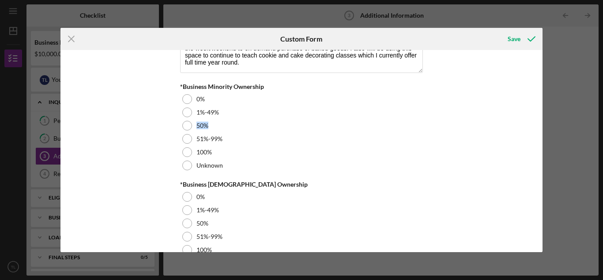
scroll to position [1059, 0]
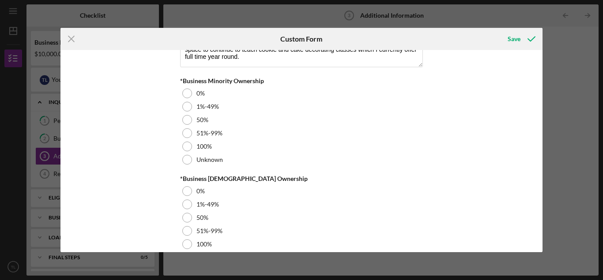
click at [505, 224] on div "Personal Information *Mobile Phone (225) 828-7611 Phone What is the best number…" at bounding box center [302, 150] width 483 height 201
drag, startPoint x: 542, startPoint y: 224, endPoint x: 542, endPoint y: 231, distance: 7.1
click at [542, 231] on div "Personal Information *Mobile Phone (225) 828-7611 Phone What is the best number…" at bounding box center [302, 150] width 483 height 201
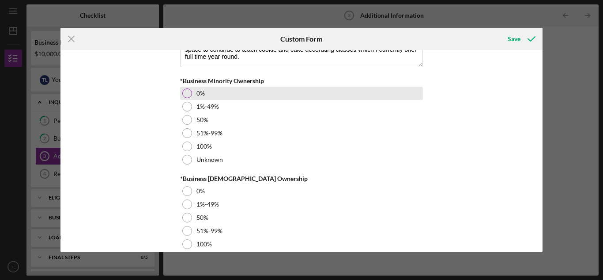
click at [188, 97] on div "0%" at bounding box center [301, 93] width 243 height 13
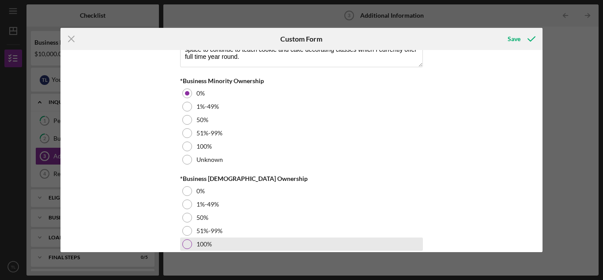
click at [189, 242] on div at bounding box center [187, 244] width 10 height 10
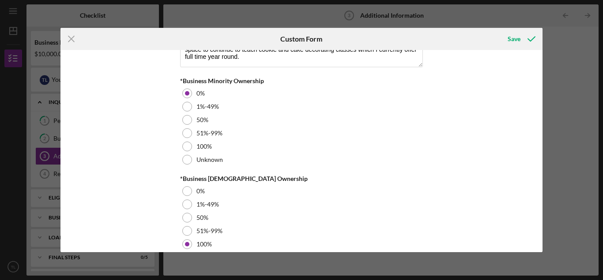
scroll to position [1084, 0]
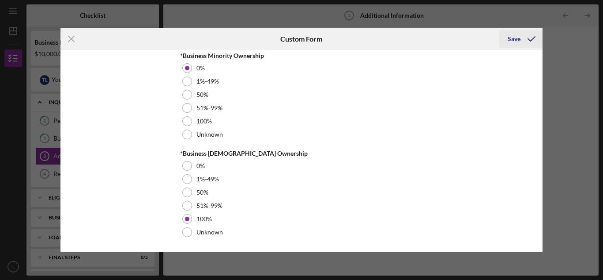
click at [513, 43] on div "Save" at bounding box center [514, 39] width 13 height 18
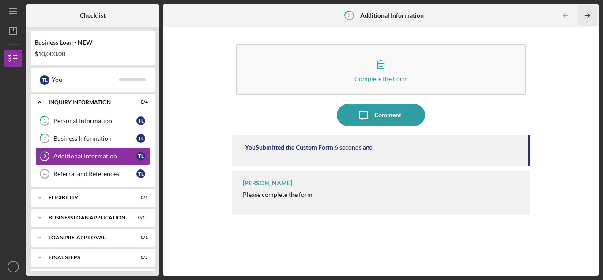
click at [585, 17] on icon "Icon/Table Pagination Arrow" at bounding box center [588, 16] width 20 height 20
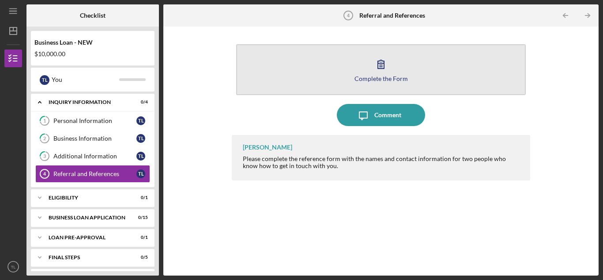
click at [383, 72] on icon "button" at bounding box center [381, 64] width 22 height 22
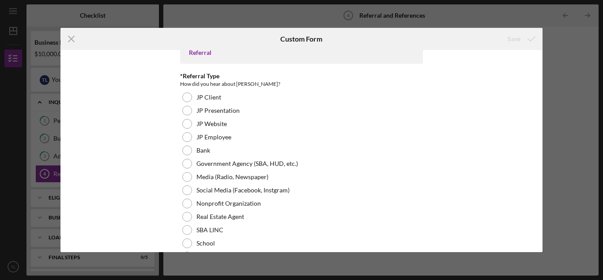
scroll to position [8, 0]
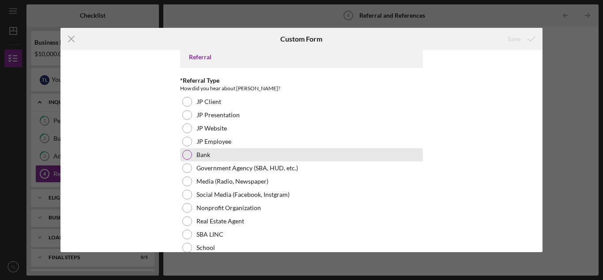
click at [187, 154] on div at bounding box center [187, 155] width 10 height 10
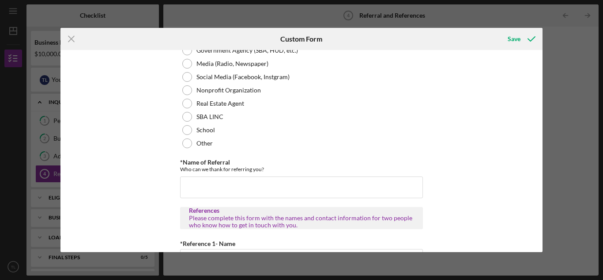
scroll to position [129, 0]
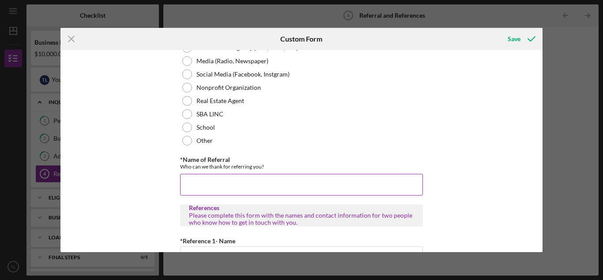
click at [396, 182] on input "*Name of Referral" at bounding box center [301, 184] width 243 height 21
type input "Justin Francic - Central Bank"
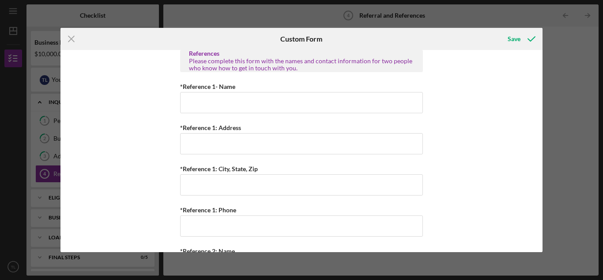
scroll to position [287, 0]
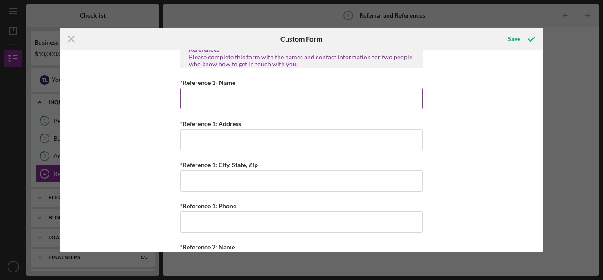
click at [328, 102] on input "*Reference 1- Name" at bounding box center [301, 98] width 243 height 21
type input "Lida"
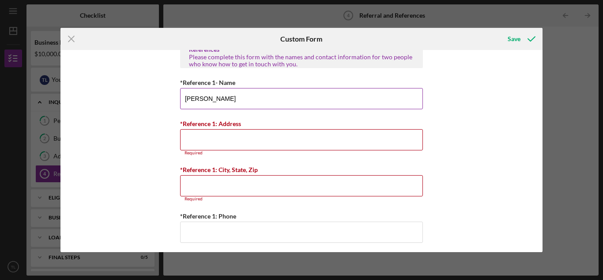
click at [229, 95] on input "Lisa Preator" at bounding box center [301, 98] width 243 height 21
type input "L"
type input "Laurie Preator"
type input "p"
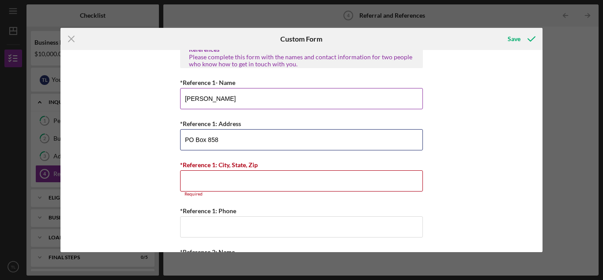
type input "PO Box 858"
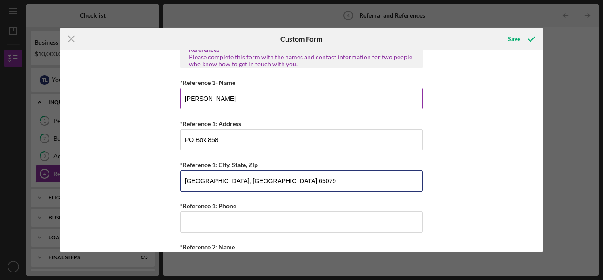
type input "Sunrise Beach, MO 65079"
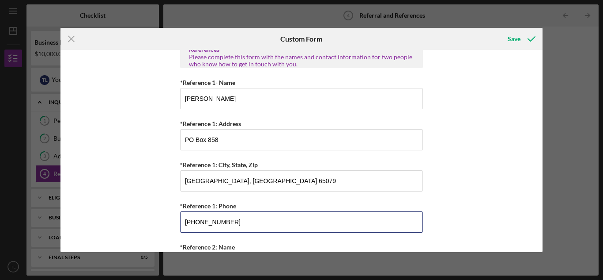
type input "(573) 552-7723"
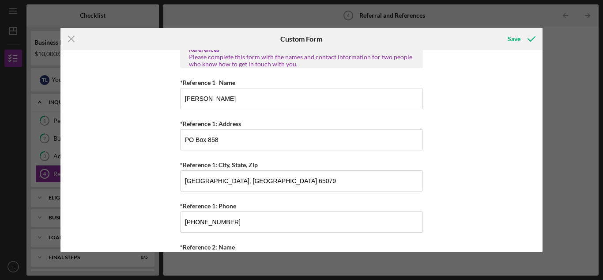
drag, startPoint x: 542, startPoint y: 167, endPoint x: 542, endPoint y: 186, distance: 19.0
click at [542, 186] on div "Referral *Referral Type How did you hear about Justine PETERSEN? JP Client JP P…" at bounding box center [302, 150] width 483 height 201
click at [516, 187] on div "Referral *Referral Type How did you hear about Justine PETERSEN? JP Client JP P…" at bounding box center [302, 150] width 483 height 201
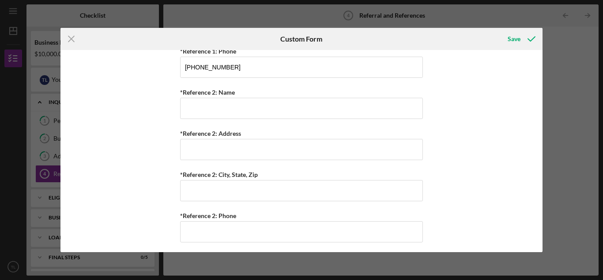
scroll to position [444, 0]
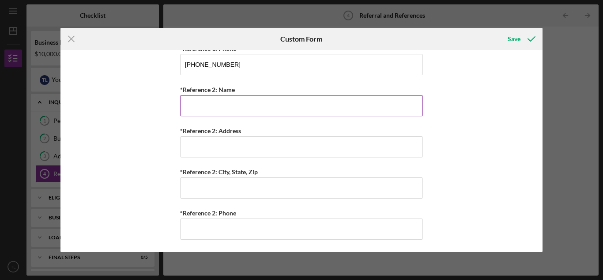
click at [380, 102] on input "*Reference 2: Name" at bounding box center [301, 105] width 243 height 21
type input "Lisa Vargas"
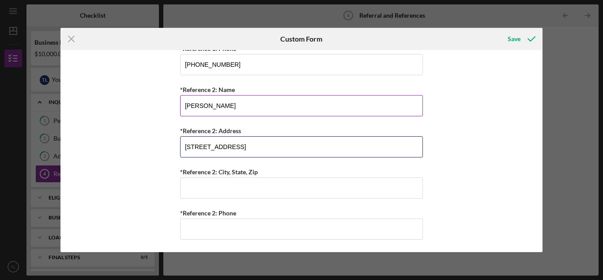
type input "8528 Wilstead Dr"
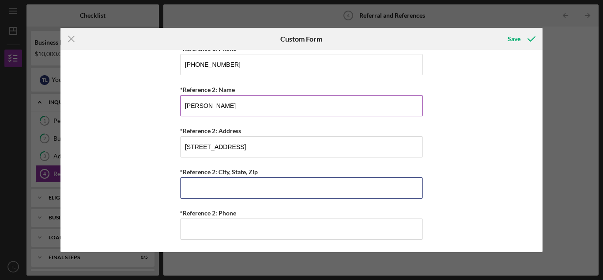
type input "S"
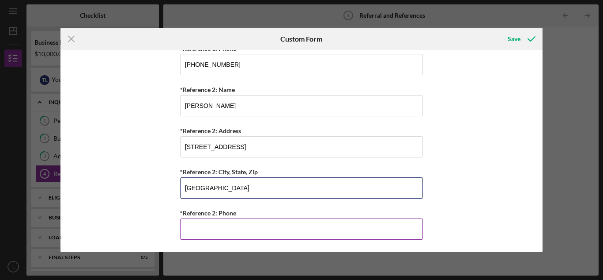
type input "Affton, MO 63123"
click at [350, 227] on input "*Reference 2: Phone" at bounding box center [301, 228] width 243 height 21
type input "(636) 575-5524"
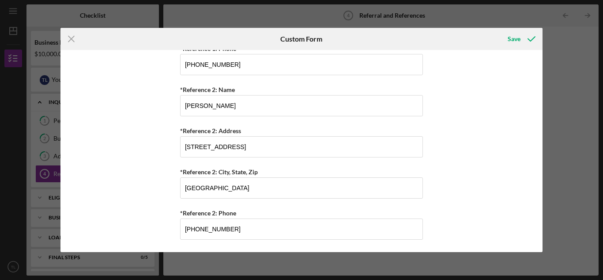
scroll to position [445, 0]
click at [519, 46] on div "Save" at bounding box center [514, 39] width 13 height 18
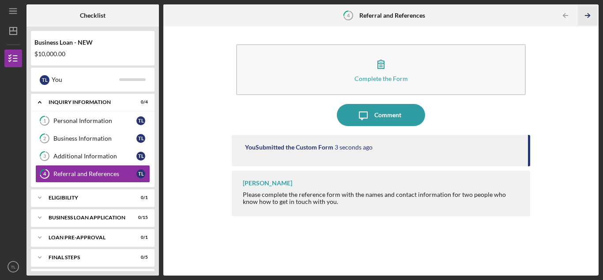
click at [584, 16] on icon "Icon/Table Pagination Arrow" at bounding box center [588, 16] width 20 height 20
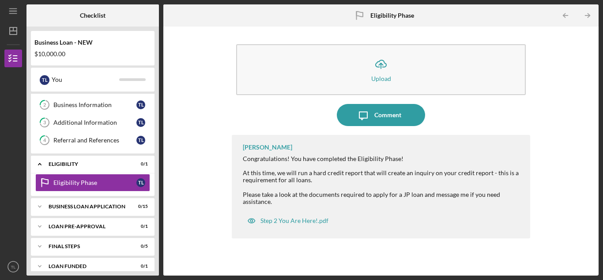
scroll to position [34, 0]
click at [316, 224] on div "Step 2 You Are Here!.pdf" at bounding box center [288, 221] width 90 height 18
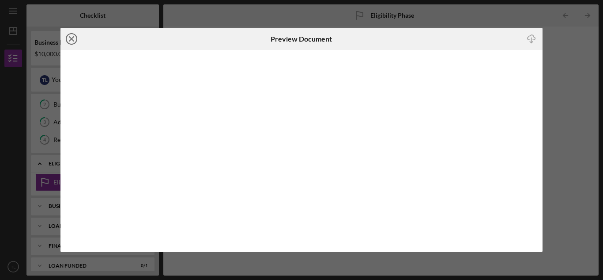
click at [72, 44] on circle at bounding box center [71, 39] width 11 height 11
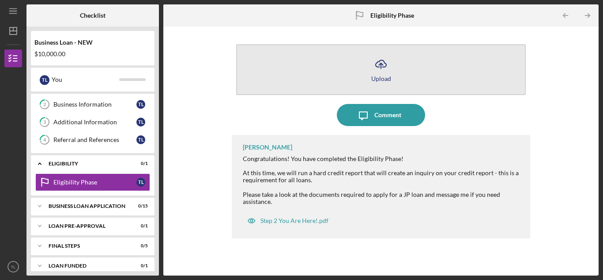
click at [383, 72] on icon "Icon/Upload" at bounding box center [381, 64] width 22 height 22
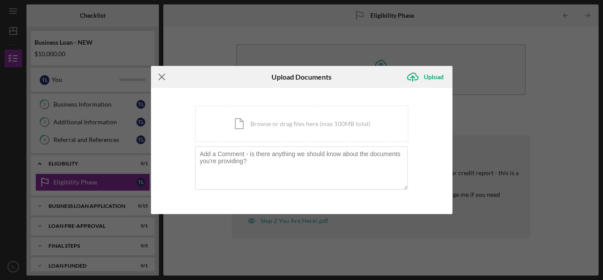
click at [161, 76] on icon "Icon/Menu Close" at bounding box center [162, 77] width 22 height 22
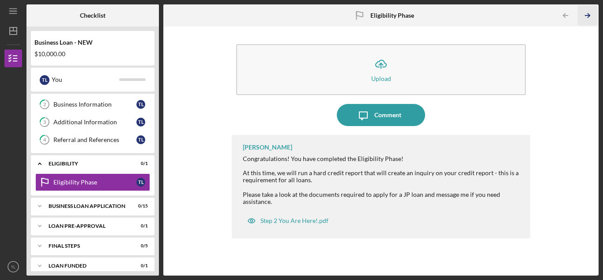
click at [590, 13] on icon "Icon/Table Pagination Arrow" at bounding box center [588, 16] width 20 height 20
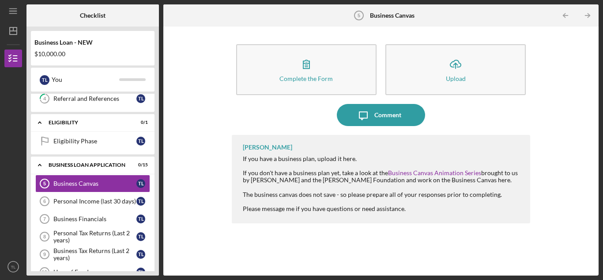
scroll to position [76, 0]
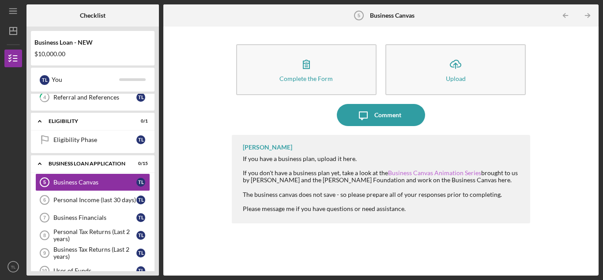
click at [447, 173] on link "Business Canvas Animation Series" at bounding box center [434, 173] width 93 height 8
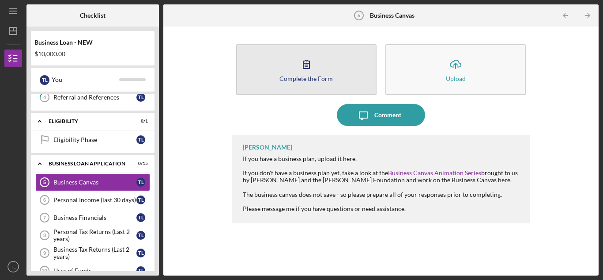
click at [301, 77] on div "Complete the Form" at bounding box center [306, 78] width 53 height 7
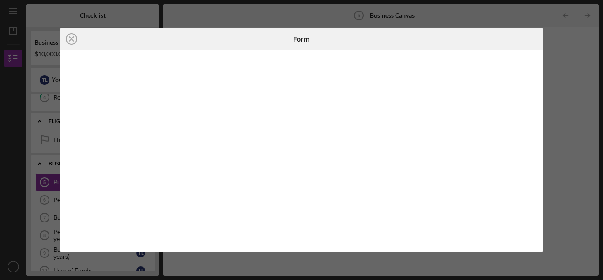
click at [536, 106] on div at bounding box center [302, 150] width 483 height 201
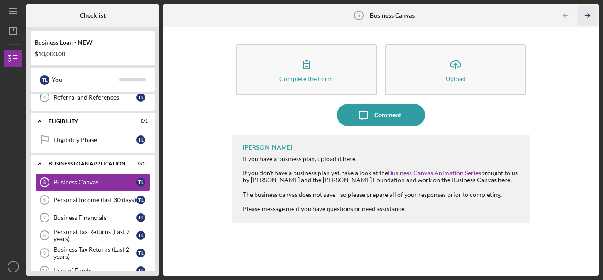
click at [589, 19] on icon "Icon/Table Pagination Arrow" at bounding box center [588, 16] width 20 height 20
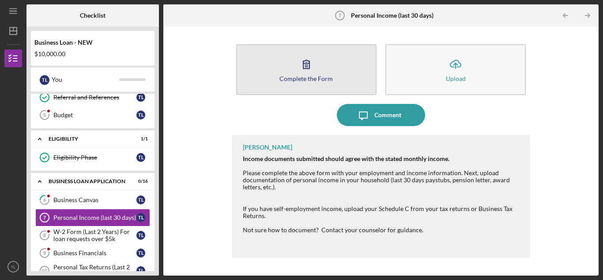
click at [305, 62] on icon "button" at bounding box center [306, 64] width 22 height 22
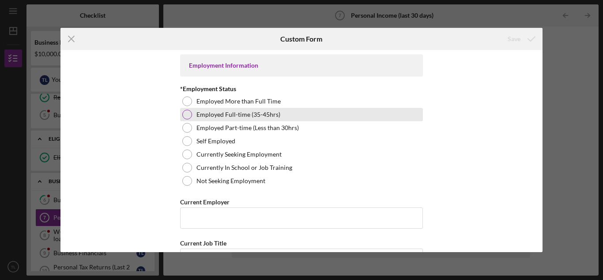
click at [187, 112] on div at bounding box center [187, 115] width 10 height 10
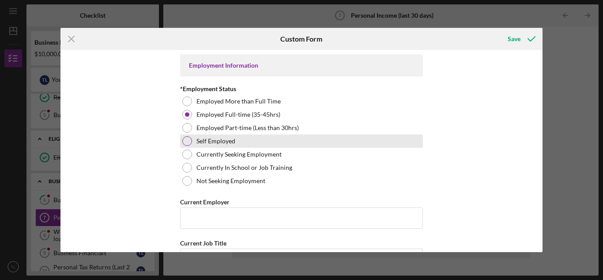
click at [187, 142] on div at bounding box center [187, 141] width 10 height 10
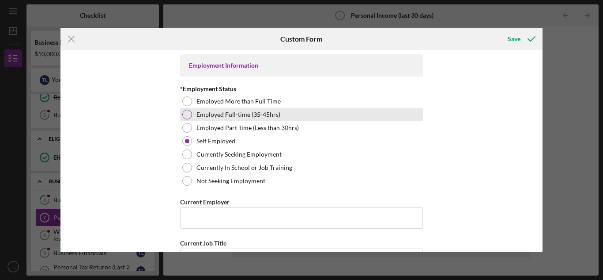
click at [186, 117] on div at bounding box center [187, 115] width 10 height 10
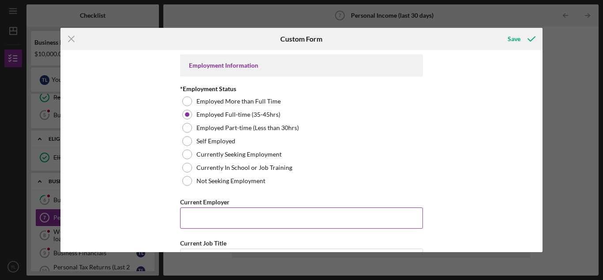
click at [361, 220] on input "Current Employer" at bounding box center [301, 217] width 243 height 21
type input "W"
type input "City of Wentzville"
click at [432, 173] on div "Employment Information *Employment Status Employed More than Full Time Employed…" at bounding box center [302, 150] width 483 height 201
click at [483, 217] on div "Employment Information *Employment Status Employed More than Full Time Employed…" at bounding box center [302, 150] width 483 height 201
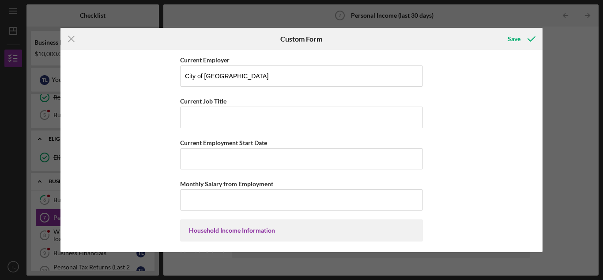
scroll to position [144, 0]
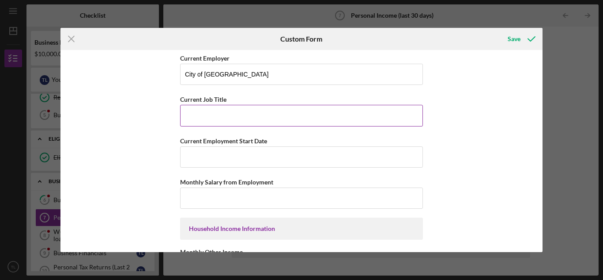
click at [373, 114] on input "Current Job Title" at bounding box center [301, 115] width 243 height 21
type input "Police Officer"
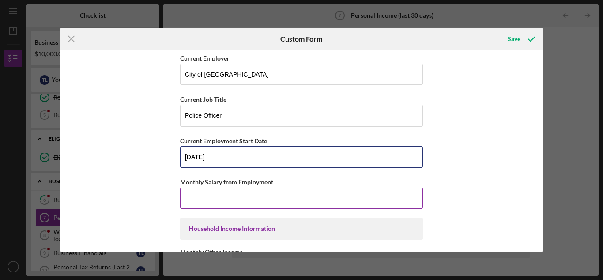
type input "09/11/2023"
click at [332, 192] on input "Monthly Salary from Employment" at bounding box center [301, 197] width 243 height 21
type input "$6,363.33"
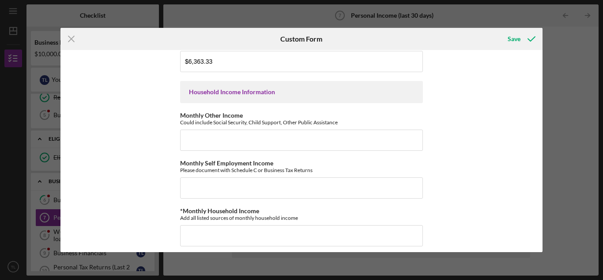
scroll to position [292, 0]
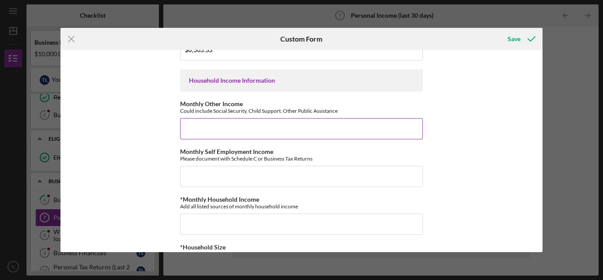
click at [388, 133] on input "Monthly Other Income" at bounding box center [301, 128] width 243 height 21
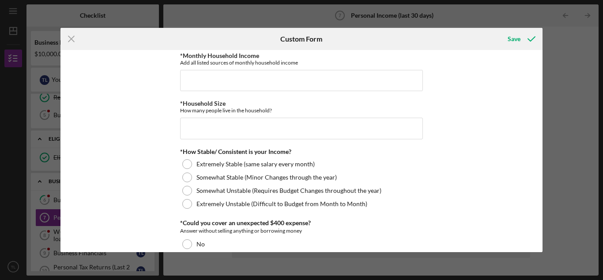
scroll to position [437, 0]
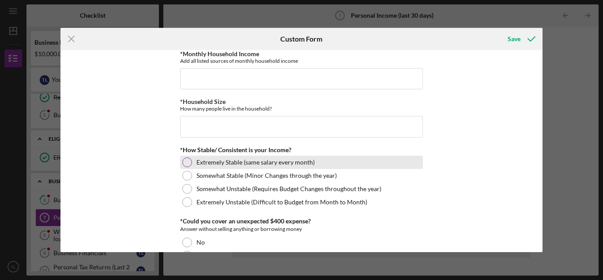
click at [189, 160] on div at bounding box center [187, 162] width 10 height 10
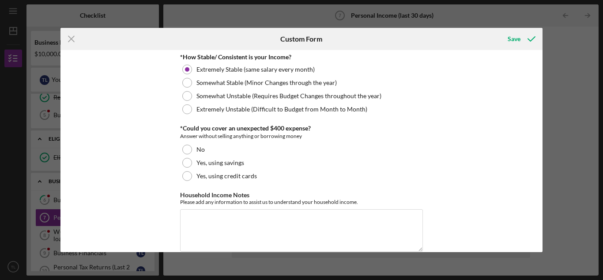
scroll to position [534, 0]
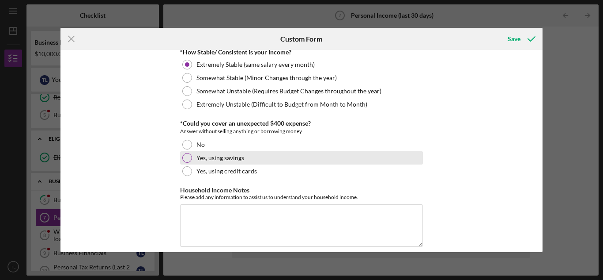
click at [188, 160] on div at bounding box center [187, 158] width 10 height 10
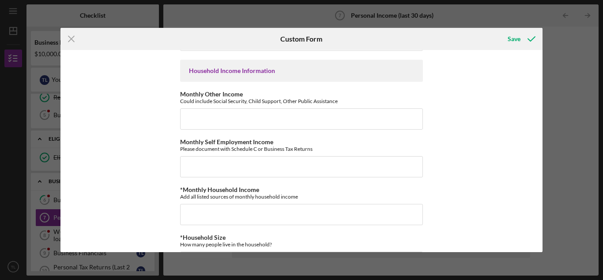
scroll to position [305, 0]
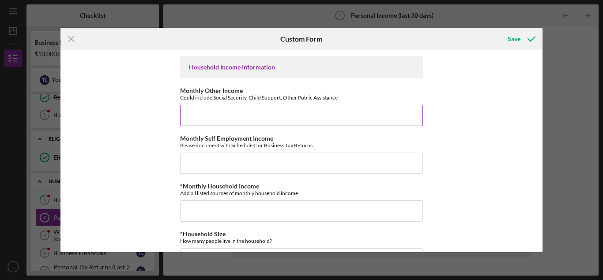
click at [382, 120] on input "Monthly Other Income" at bounding box center [301, 115] width 243 height 21
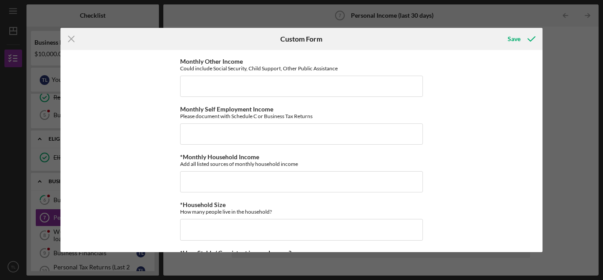
scroll to position [336, 0]
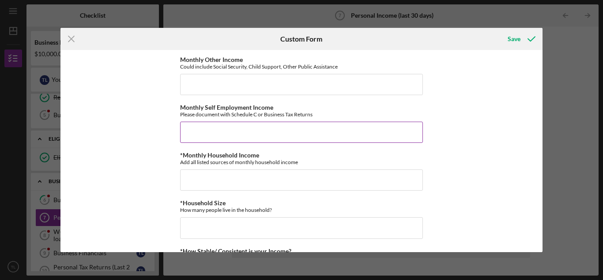
click at [390, 125] on input "Monthly Self Employment Income" at bounding box center [301, 131] width 243 height 21
type input "$3,000"
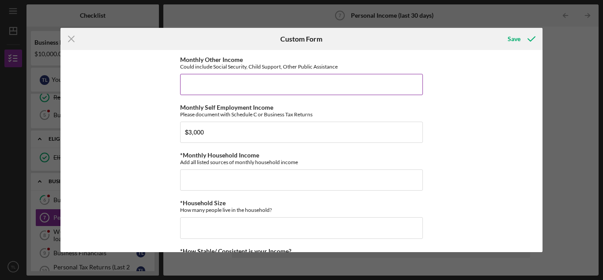
click at [311, 82] on input "Monthly Other Income" at bounding box center [301, 84] width 243 height 21
type input "$0"
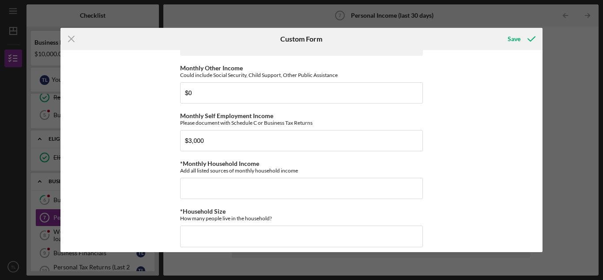
scroll to position [329, 0]
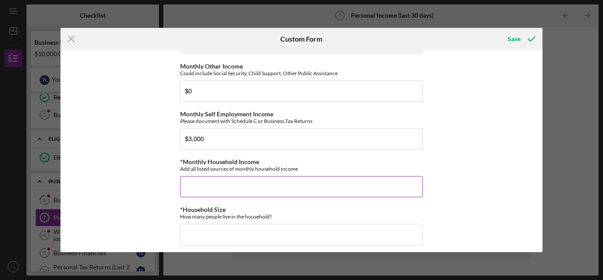
click at [389, 190] on input "*Monthly Household Income" at bounding box center [301, 186] width 243 height 21
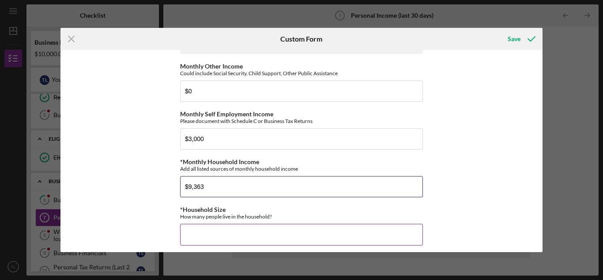
type input "$9,363"
click at [330, 240] on input "*Household Size" at bounding box center [301, 234] width 243 height 21
type input "4"
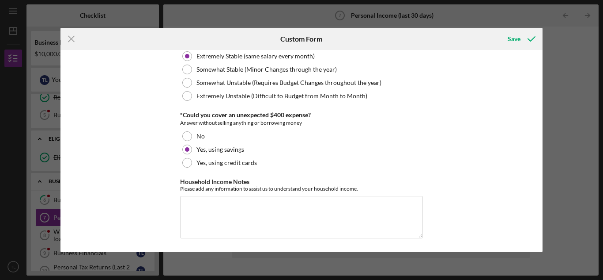
scroll to position [544, 0]
click at [376, 210] on textarea "Household Income Notes" at bounding box center [301, 216] width 243 height 42
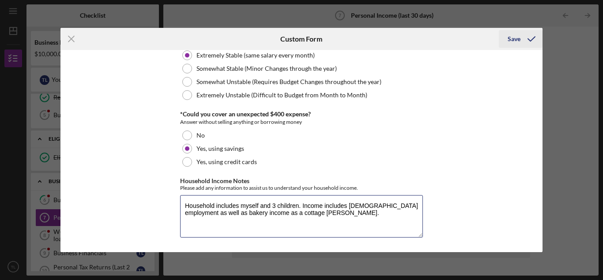
type textarea "Household includes myself and 3 children. Income includes full time employment …"
click at [516, 38] on div "Save" at bounding box center [514, 39] width 13 height 18
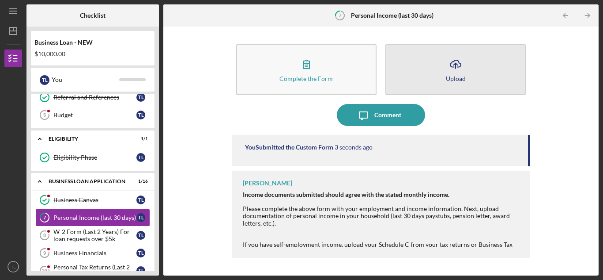
click at [463, 69] on icon "Icon/Upload" at bounding box center [456, 64] width 22 height 22
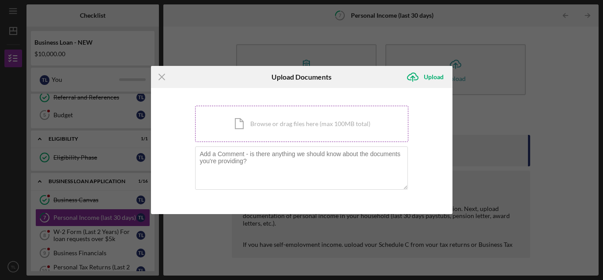
click at [312, 127] on div "Icon/Document Browse or drag files here (max 100MB total) Tap to choose files o…" at bounding box center [301, 124] width 213 height 36
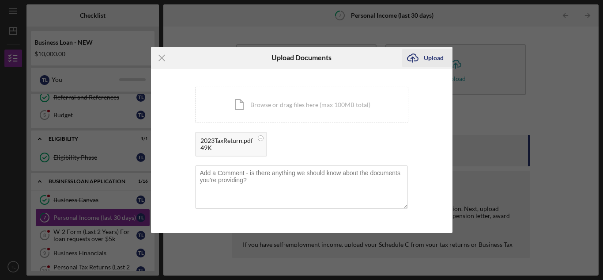
click at [426, 58] on div "Upload" at bounding box center [434, 58] width 20 height 18
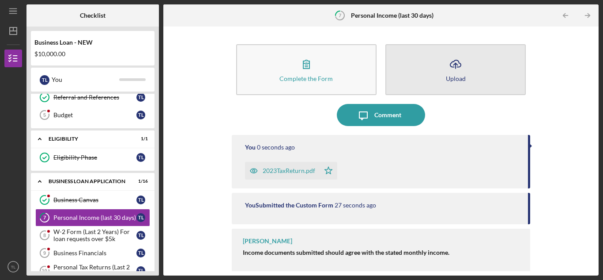
click at [435, 66] on button "Icon/Upload Upload" at bounding box center [456, 69] width 140 height 51
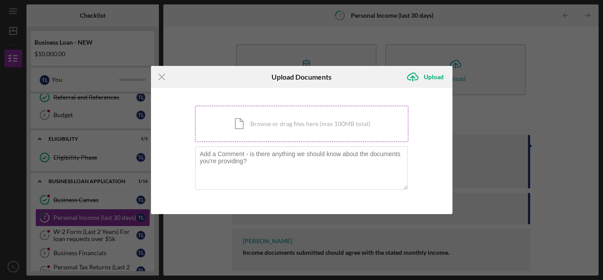
click at [362, 108] on div "Icon/Document Browse or drag files here (max 100MB total) Tap to choose files o…" at bounding box center [301, 124] width 213 height 36
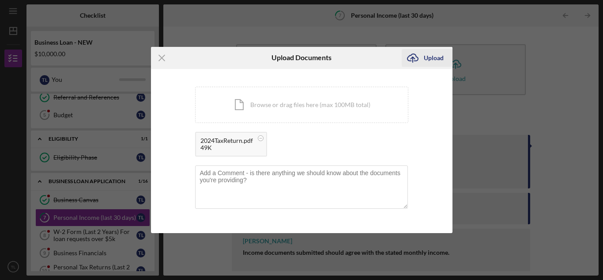
click at [425, 57] on div "Upload" at bounding box center [434, 58] width 20 height 18
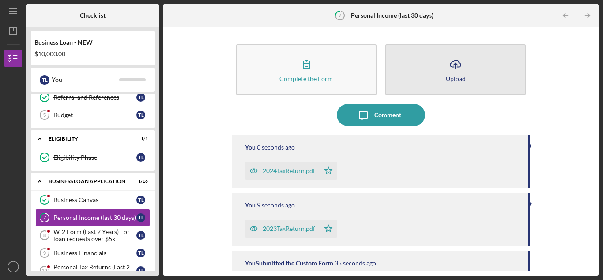
click at [431, 65] on button "Icon/Upload Upload" at bounding box center [456, 69] width 140 height 51
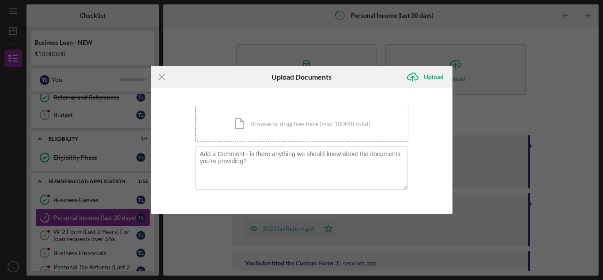
click at [354, 118] on div "Icon/Document Browse or drag files here (max 100MB total) Tap to choose files o…" at bounding box center [301, 124] width 213 height 36
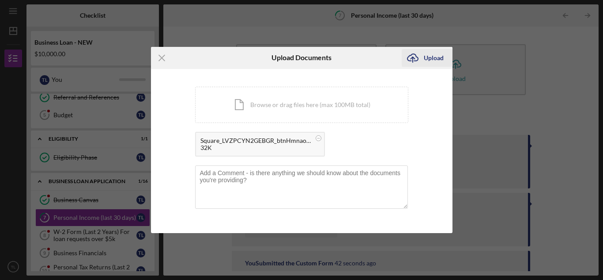
click at [432, 53] on div "Upload" at bounding box center [434, 58] width 20 height 18
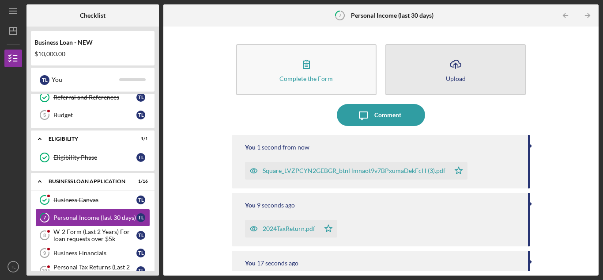
click at [439, 62] on button "Icon/Upload Upload" at bounding box center [456, 69] width 140 height 51
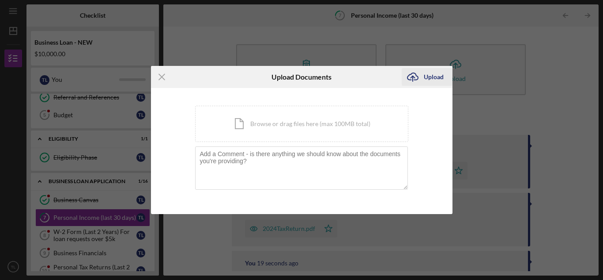
click at [428, 76] on div "Upload" at bounding box center [434, 77] width 20 height 18
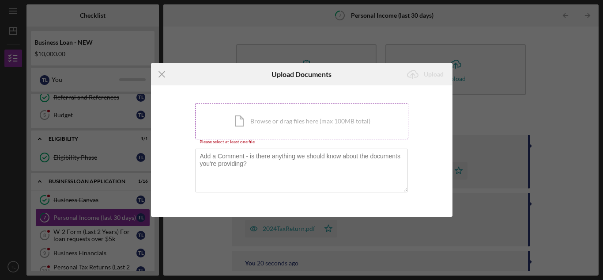
click at [321, 117] on div "Icon/Document Browse or drag files here (max 100MB total) Tap to choose files o…" at bounding box center [301, 121] width 213 height 36
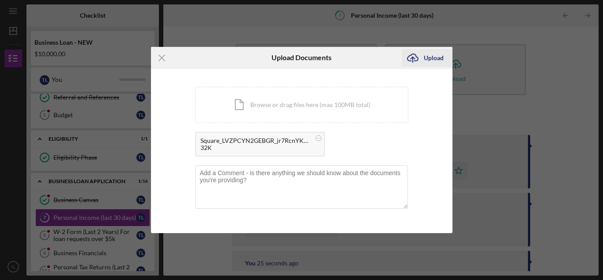
click at [429, 60] on div "Upload" at bounding box center [434, 58] width 20 height 18
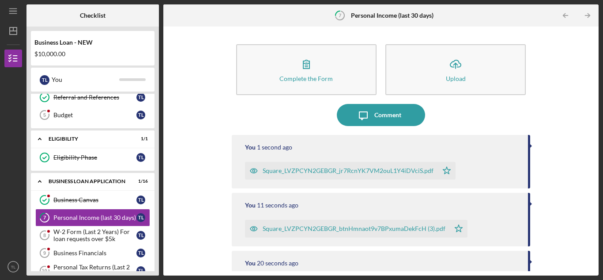
click at [429, 60] on button "Icon/Upload Upload" at bounding box center [456, 69] width 140 height 51
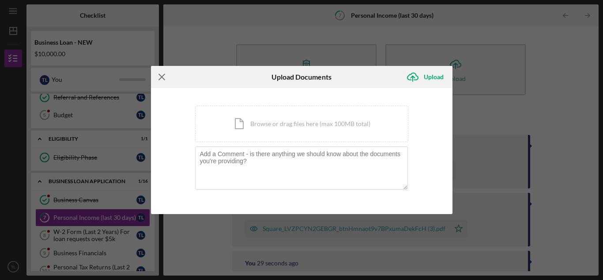
click at [163, 75] on icon "Icon/Menu Close" at bounding box center [162, 77] width 22 height 22
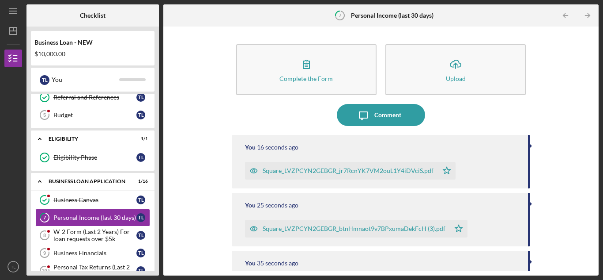
click at [526, 148] on div "You 16 seconds ago Square_LVZPCYN2GEBGR_jr7RcnYK7VM2ouL1Y4iDVciS.pdf Icon/Star" at bounding box center [381, 161] width 299 height 53
click at [517, 152] on div "You 17 seconds ago Square_LVZPCYN2GEBGR_jr7RcnYK7VM2ouL1Y4iDVciS.pdf Icon/Star" at bounding box center [381, 161] width 299 height 53
click at [359, 168] on div "Square_LVZPCYN2GEBGR_jr7RcnYK7VM2ouL1Y4iDVciS.pdf" at bounding box center [348, 170] width 171 height 7
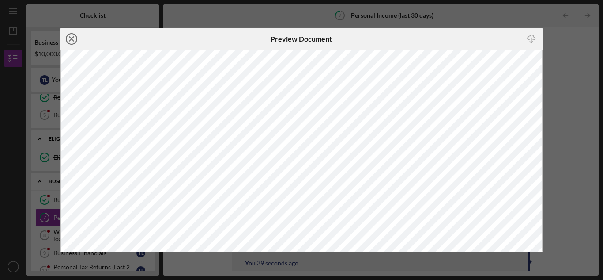
click at [75, 40] on icon "Icon/Close" at bounding box center [72, 39] width 22 height 22
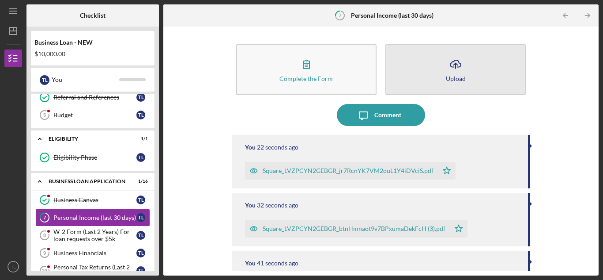
click at [421, 80] on button "Icon/Upload Upload" at bounding box center [456, 69] width 140 height 51
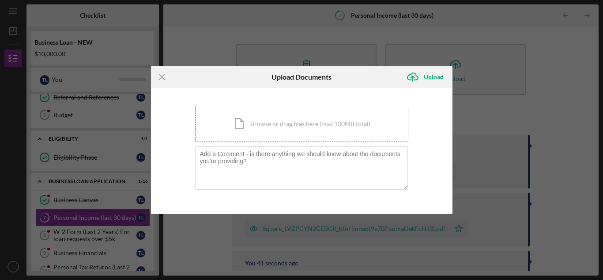
click at [364, 117] on div "Icon/Document Browse or drag files here (max 100MB total) Tap to choose files o…" at bounding box center [301, 124] width 213 height 36
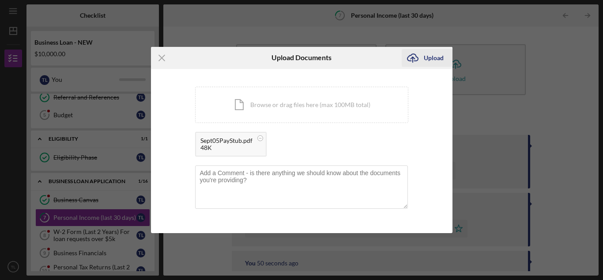
click at [427, 61] on div "Upload" at bounding box center [434, 58] width 20 height 18
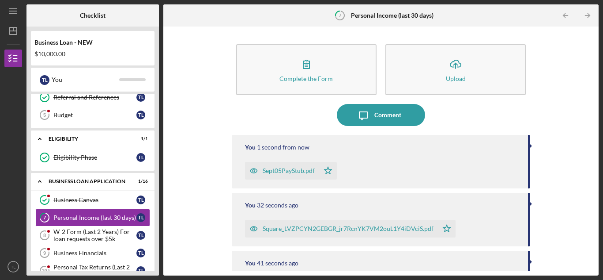
click at [451, 71] on icon "Icon/Upload" at bounding box center [456, 64] width 22 height 22
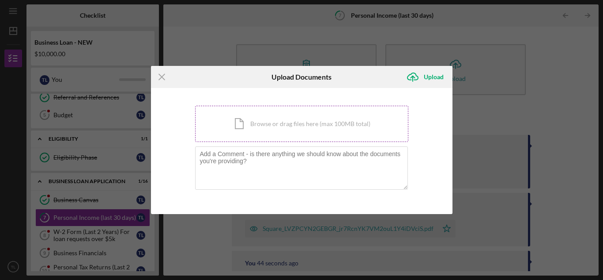
click at [334, 118] on div "Icon/Document Browse or drag files here (max 100MB total) Tap to choose files o…" at bounding box center [301, 124] width 213 height 36
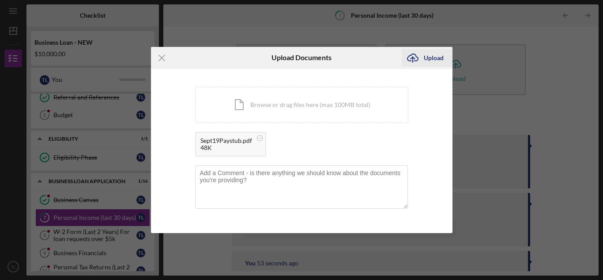
click at [433, 57] on div "Upload" at bounding box center [434, 58] width 20 height 18
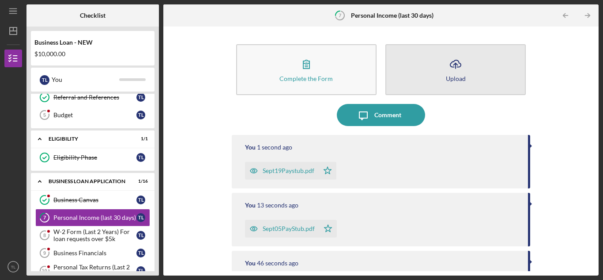
click at [441, 66] on button "Icon/Upload Upload" at bounding box center [456, 69] width 140 height 51
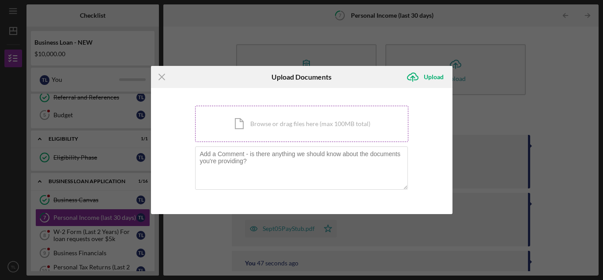
click at [345, 135] on div "Icon/Document Browse or drag files here (max 100MB total) Tap to choose files o…" at bounding box center [301, 124] width 213 height 36
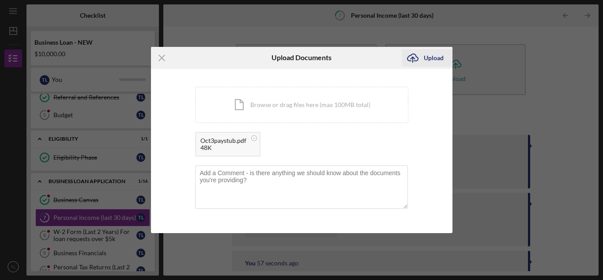
click at [431, 57] on div "Upload" at bounding box center [434, 58] width 20 height 18
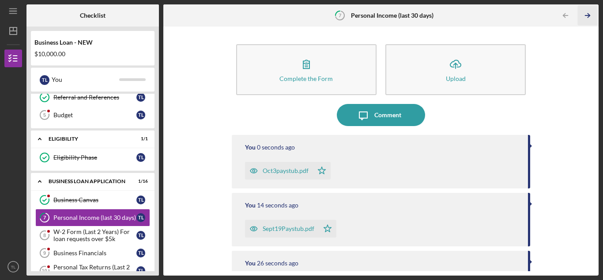
click at [586, 15] on icon "Icon/Table Pagination Arrow" at bounding box center [588, 16] width 20 height 20
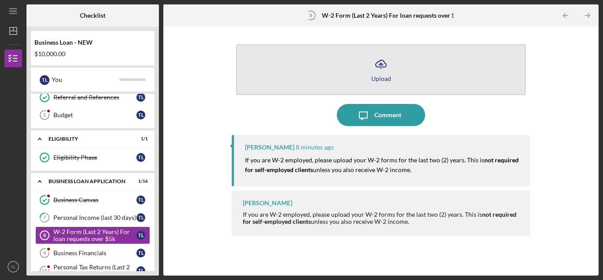
click at [383, 77] on div "Upload" at bounding box center [381, 78] width 20 height 7
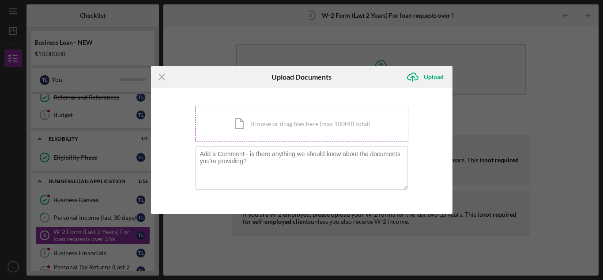
click at [325, 125] on div "Icon/Document Browse or drag files here (max 100MB total) Tap to choose files o…" at bounding box center [301, 124] width 213 height 36
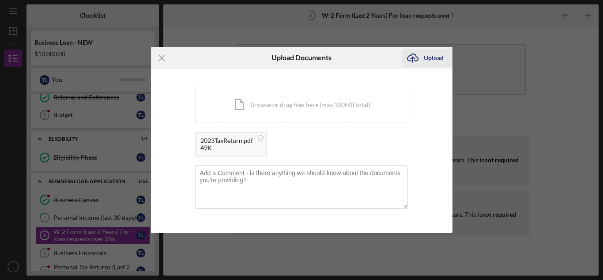
click at [432, 64] on div "Upload" at bounding box center [434, 58] width 20 height 18
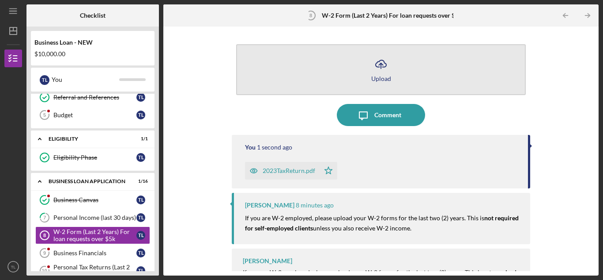
click at [399, 74] on button "Icon/Upload Upload" at bounding box center [381, 69] width 290 height 51
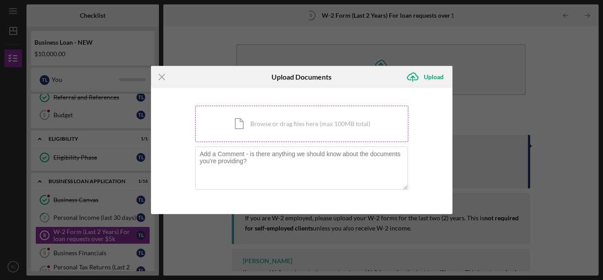
click at [352, 115] on div "Icon/Document Browse or drag files here (max 100MB total) Tap to choose files o…" at bounding box center [301, 124] width 213 height 36
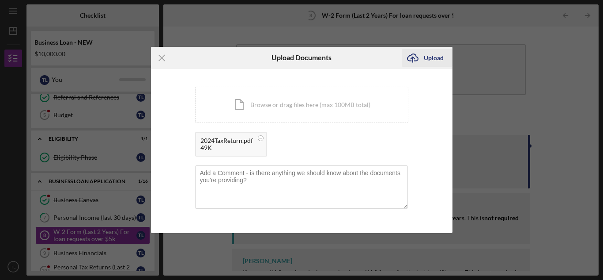
click at [432, 59] on div "Upload" at bounding box center [434, 58] width 20 height 18
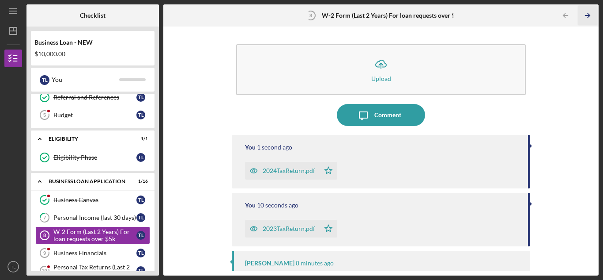
click at [589, 12] on icon "Icon/Table Pagination Arrow" at bounding box center [588, 16] width 20 height 20
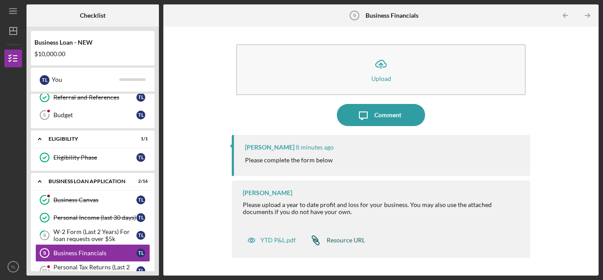
click at [351, 240] on div "Resource URL" at bounding box center [346, 239] width 38 height 7
click at [280, 242] on div "YTD P&L.pdf" at bounding box center [278, 239] width 35 height 7
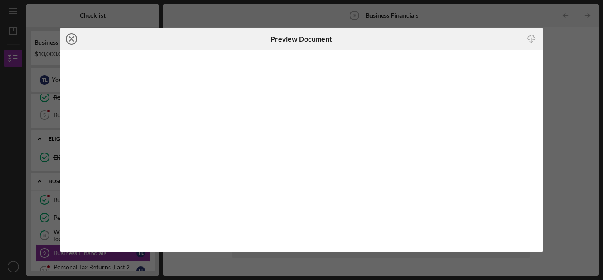
click at [75, 42] on icon "Icon/Close" at bounding box center [72, 39] width 22 height 22
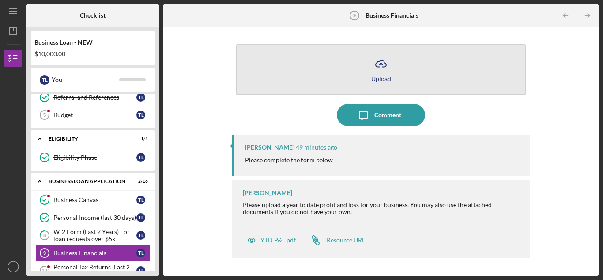
click at [375, 69] on icon "Icon/Upload" at bounding box center [381, 64] width 22 height 22
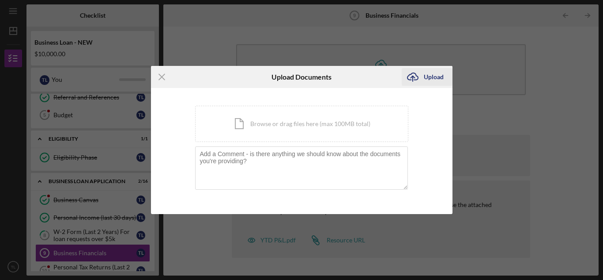
click at [424, 80] on div "Upload" at bounding box center [434, 77] width 20 height 18
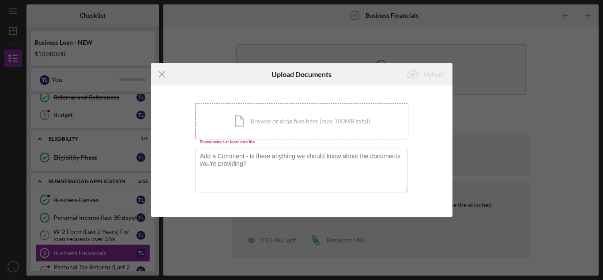
click at [356, 107] on div "Icon/Document Browse or drag files here (max 100MB total) Tap to choose files o…" at bounding box center [301, 121] width 213 height 36
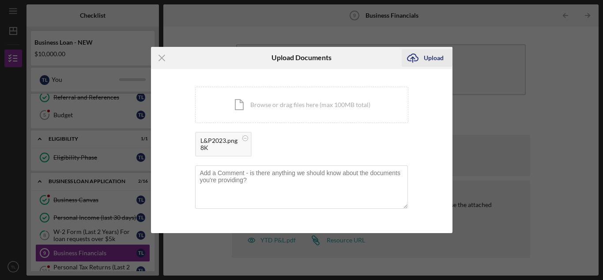
click at [436, 66] on div "Upload" at bounding box center [434, 58] width 20 height 18
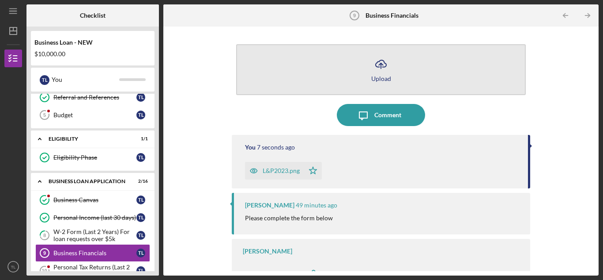
click at [379, 78] on div "Upload" at bounding box center [381, 78] width 20 height 7
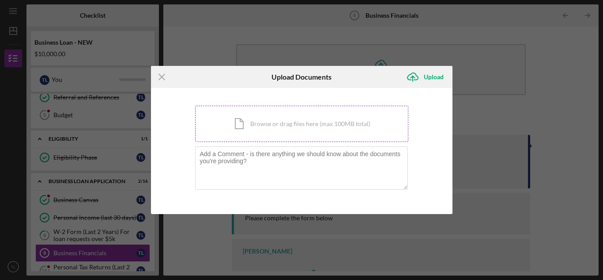
click at [343, 126] on div "Icon/Document Browse or drag files here (max 100MB total) Tap to choose files o…" at bounding box center [301, 124] width 213 height 36
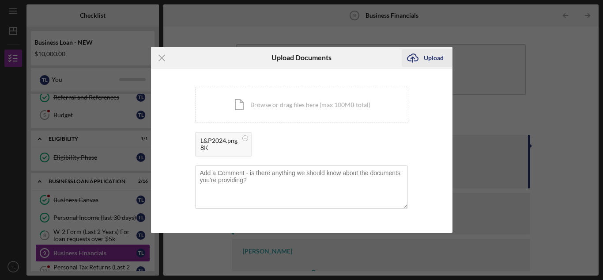
click at [432, 62] on div "Upload" at bounding box center [434, 58] width 20 height 18
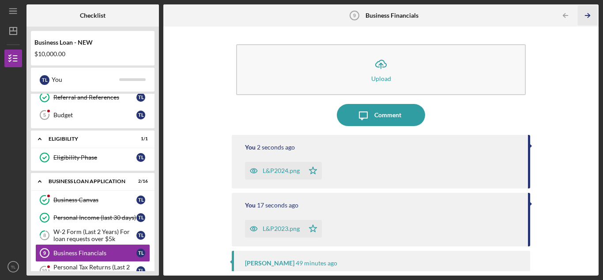
click at [590, 14] on icon "Icon/Table Pagination Arrow" at bounding box center [588, 16] width 20 height 20
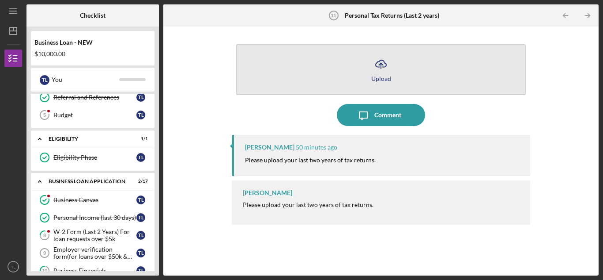
click at [379, 64] on icon "Icon/Upload" at bounding box center [381, 64] width 22 height 22
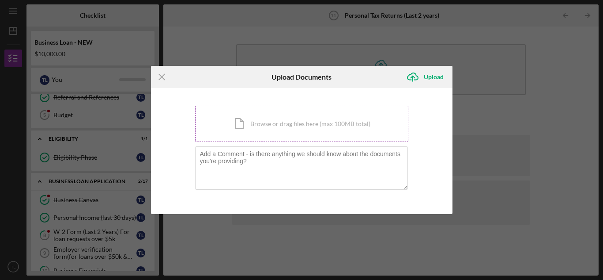
click at [341, 117] on div "Icon/Document Browse or drag files here (max 100MB total) Tap to choose files o…" at bounding box center [301, 124] width 213 height 36
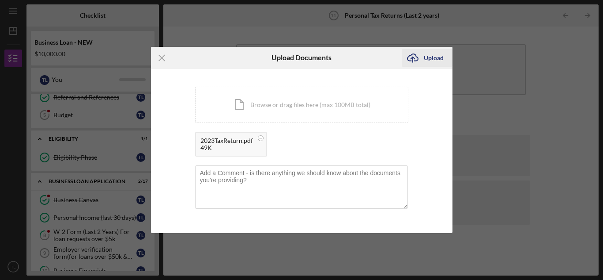
click at [430, 59] on div "Upload" at bounding box center [434, 58] width 20 height 18
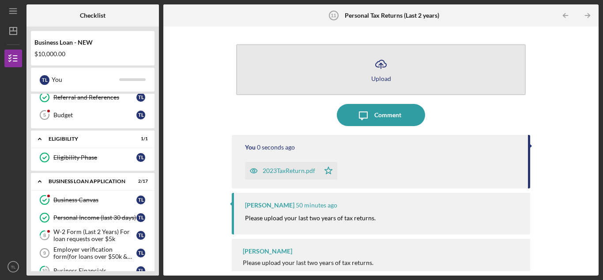
click at [383, 75] on div "Upload" at bounding box center [381, 78] width 20 height 7
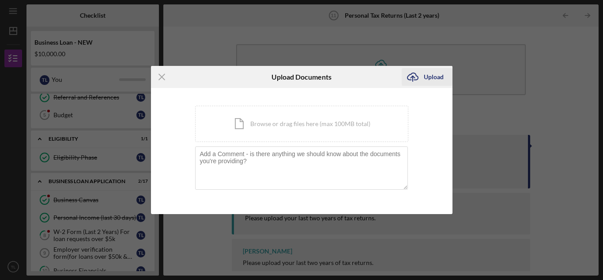
click at [432, 81] on div "Upload" at bounding box center [434, 77] width 20 height 18
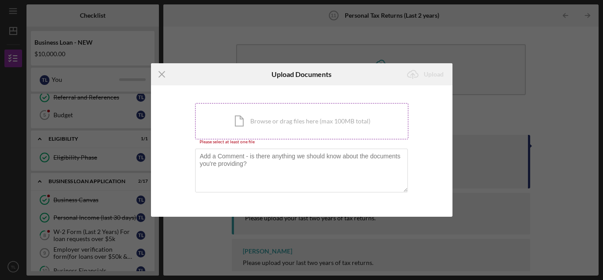
click at [345, 118] on div "Icon/Document Browse or drag files here (max 100MB total) Tap to choose files o…" at bounding box center [301, 121] width 213 height 36
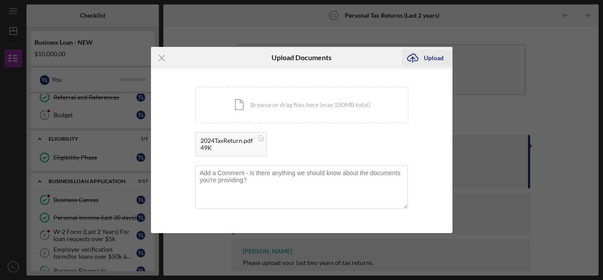
click at [429, 61] on div "Upload" at bounding box center [434, 58] width 20 height 18
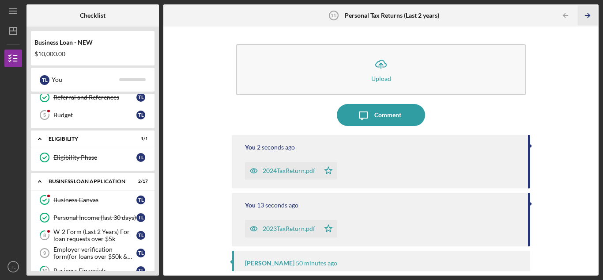
click at [588, 14] on polyline "button" at bounding box center [589, 16] width 2 height 4
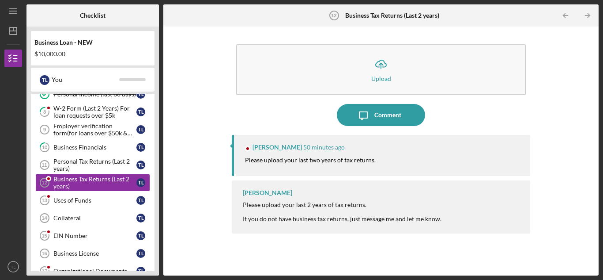
scroll to position [200, 0]
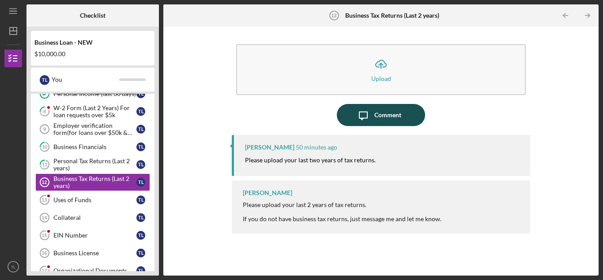
click at [408, 115] on button "Icon/Message Comment" at bounding box center [381, 115] width 88 height 22
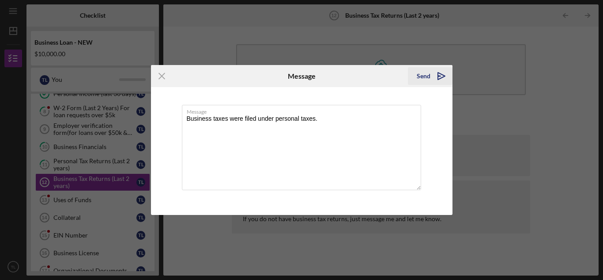
type textarea "Business taxes were filed under personal taxes."
click at [435, 75] on icon "Icon/icon-invite-send" at bounding box center [442, 76] width 22 height 22
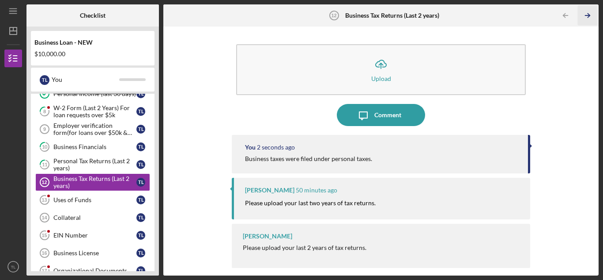
click at [588, 16] on icon "Icon/Table Pagination Arrow" at bounding box center [588, 16] width 20 height 20
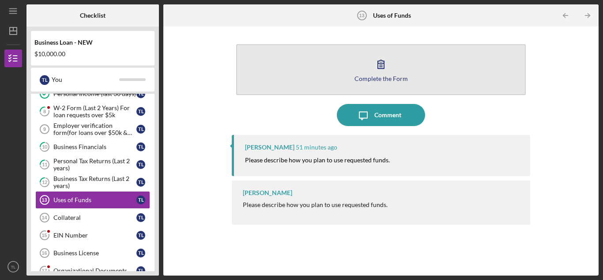
click at [382, 76] on div "Complete the Form" at bounding box center [381, 78] width 53 height 7
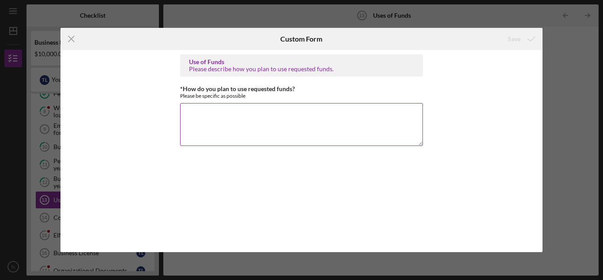
click at [366, 107] on textarea "*How do you plan to use requested funds?" at bounding box center [301, 124] width 243 height 42
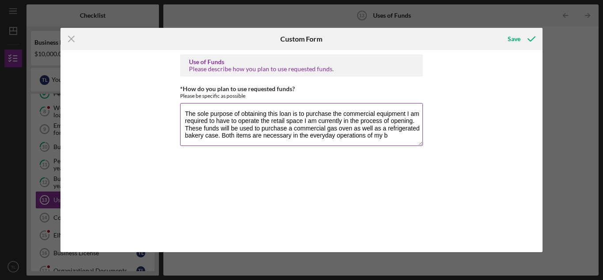
scroll to position [0, 0]
type textarea "The sole purpose of obtaining this loan is to purchase the commercial equipment…"
click at [520, 34] on div "Save" at bounding box center [514, 39] width 13 height 18
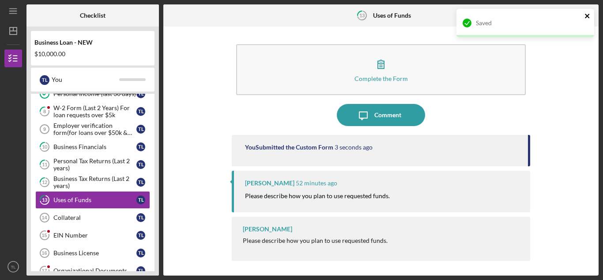
click at [588, 15] on icon "close" at bounding box center [587, 16] width 4 height 4
click at [588, 15] on icon "Icon/Table Pagination Arrow" at bounding box center [588, 16] width 20 height 20
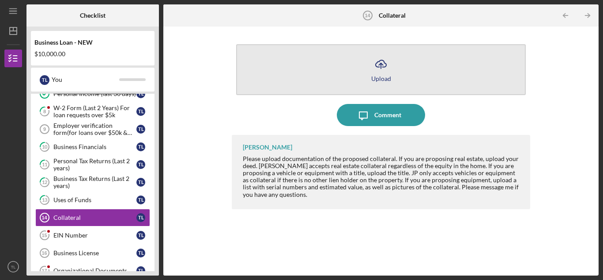
click at [385, 62] on icon "Icon/Upload" at bounding box center [381, 64] width 22 height 22
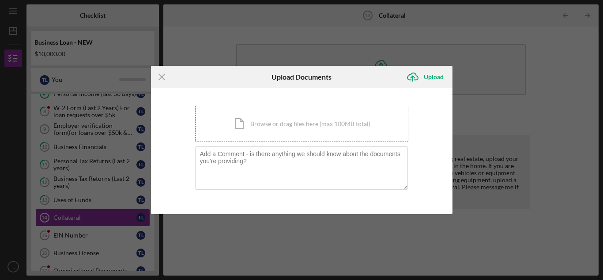
click at [326, 121] on div "Icon/Document Browse or drag files here (max 100MB total) Tap to choose files o…" at bounding box center [301, 124] width 213 height 36
click at [164, 79] on line at bounding box center [162, 77] width 6 height 6
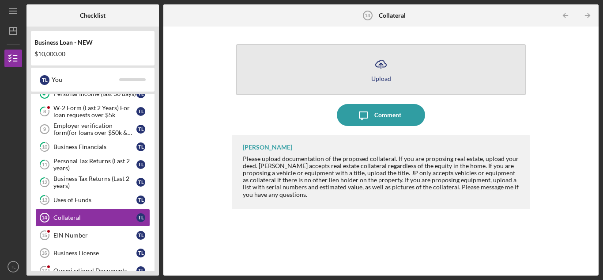
click at [369, 66] on button "Icon/Upload Upload" at bounding box center [381, 69] width 290 height 51
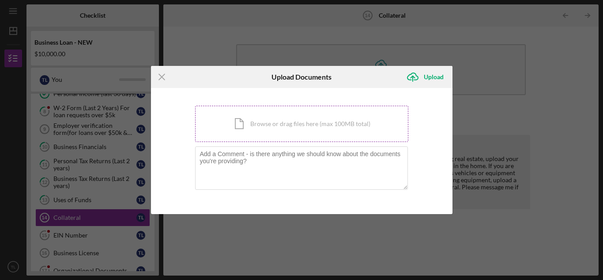
click at [325, 112] on div "Icon/Document Browse or drag files here (max 100MB total) Tap to choose files o…" at bounding box center [301, 124] width 213 height 36
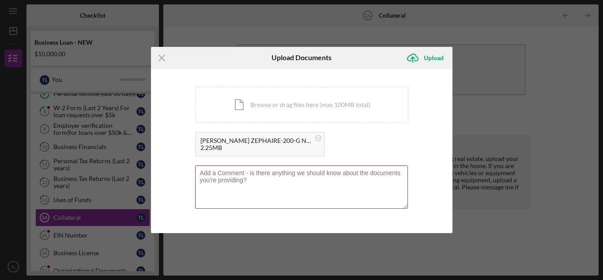
click at [270, 172] on textarea at bounding box center [301, 186] width 213 height 43
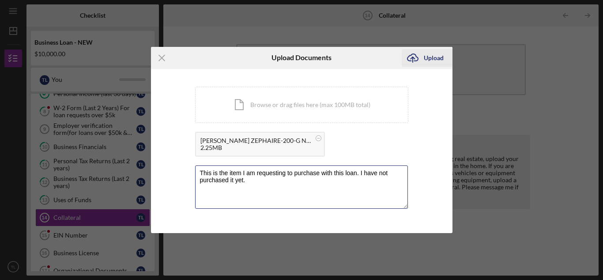
type textarea "This is the item I am requesting to purchase with this loan. I have not purchas…"
click at [428, 57] on div "Upload" at bounding box center [434, 58] width 20 height 18
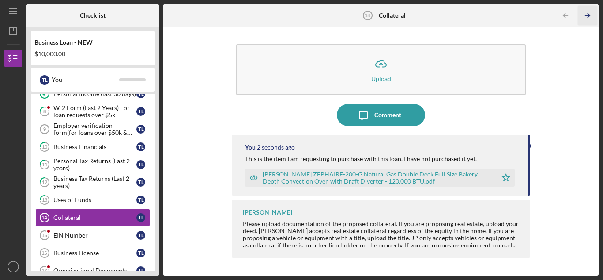
click at [589, 15] on icon "Icon/Table Pagination Arrow" at bounding box center [588, 16] width 20 height 20
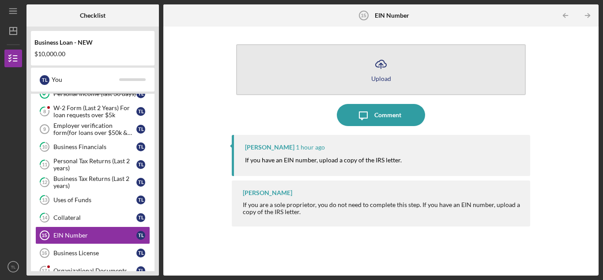
click at [386, 83] on button "Icon/Upload Upload" at bounding box center [381, 69] width 290 height 51
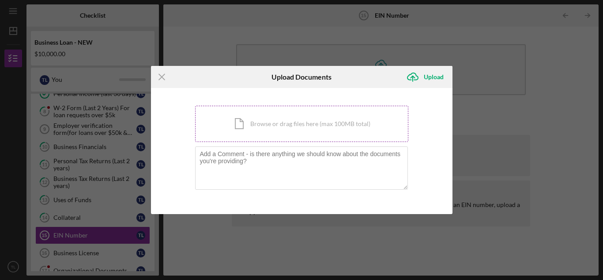
click at [337, 119] on div "Icon/Document Browse or drag files here (max 100MB total) Tap to choose files o…" at bounding box center [301, 124] width 213 height 36
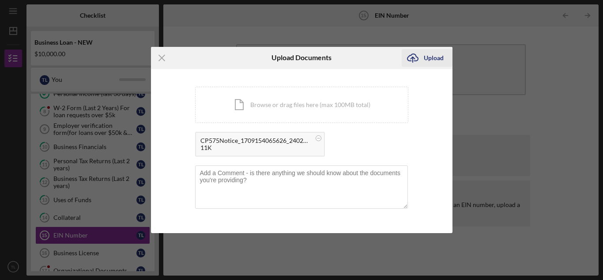
click at [429, 60] on div "Upload" at bounding box center [434, 58] width 20 height 18
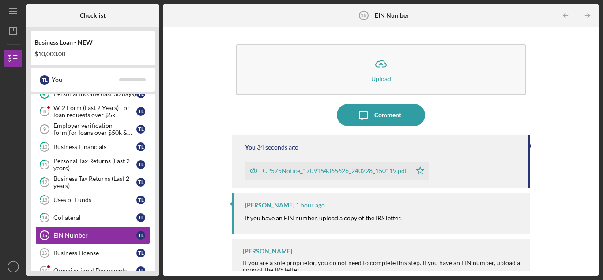
click at [154, 242] on div "Business Canvas Business Canvas T L Personal Income (last 30 days) Personal Inc…" at bounding box center [93, 219] width 124 height 305
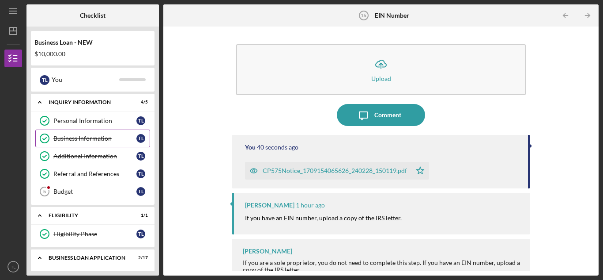
click at [106, 132] on link "Business Information Business Information T L" at bounding box center [92, 138] width 115 height 18
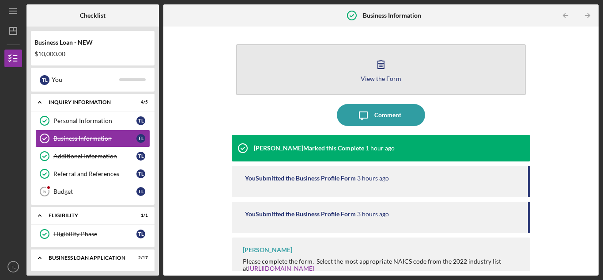
click at [380, 77] on div "View the Form" at bounding box center [381, 78] width 41 height 7
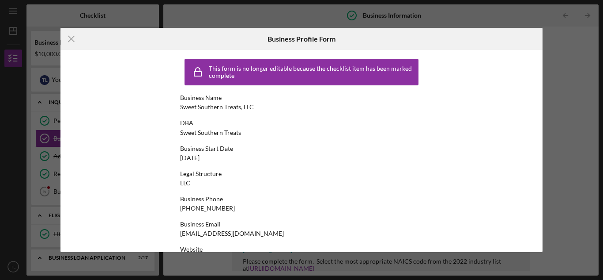
click at [454, 129] on div "This form is no longer editable because the checklist item has been marked comp…" at bounding box center [302, 150] width 483 height 201
click at [72, 42] on icon "Icon/Menu Close" at bounding box center [72, 39] width 22 height 22
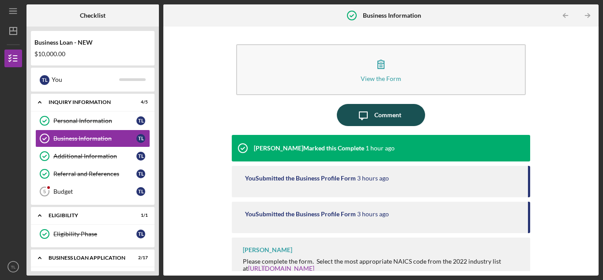
click at [367, 113] on icon "Icon/Message" at bounding box center [363, 115] width 22 height 22
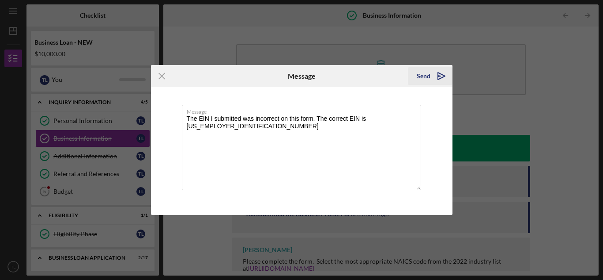
type textarea "The EIN I submitted was incorrect on this form. The correct EIN is 99-1618648"
click at [435, 76] on icon "Icon/icon-invite-send" at bounding box center [442, 76] width 22 height 22
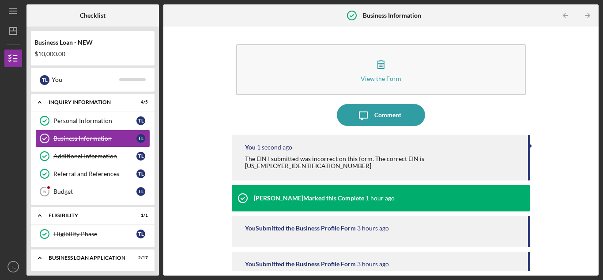
click at [544, 114] on div "View the Form Form Icon/Message Comment You 1 second ago The EIN I submitted wa…" at bounding box center [381, 151] width 427 height 240
click at [88, 190] on div "Budget" at bounding box center [94, 191] width 83 height 7
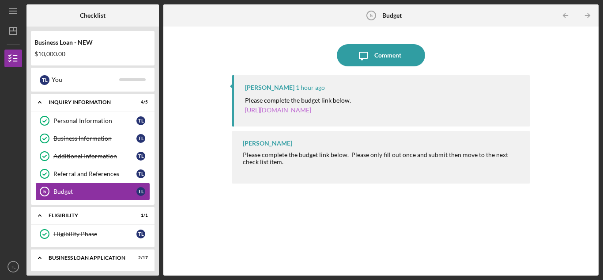
click at [311, 109] on link "https://justinepetersen.tfaforms.net/21?serviceID=a1gPC00000APkUv" at bounding box center [278, 110] width 66 height 8
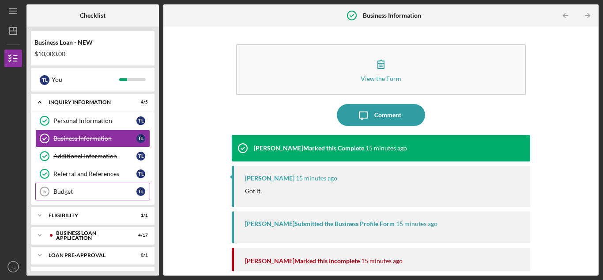
click at [110, 194] on div "Budget" at bounding box center [94, 191] width 83 height 7
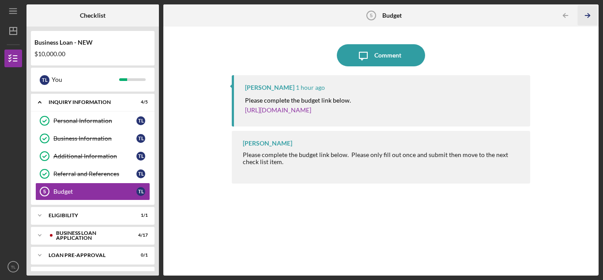
click at [587, 19] on icon "Icon/Table Pagination Arrow" at bounding box center [588, 16] width 20 height 20
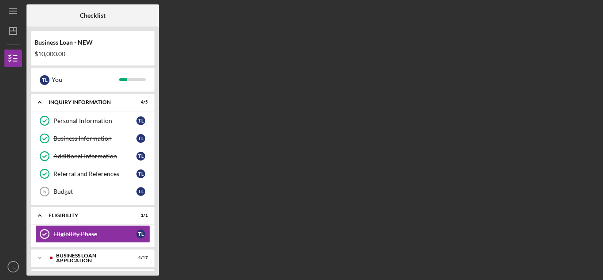
scroll to position [52, 0]
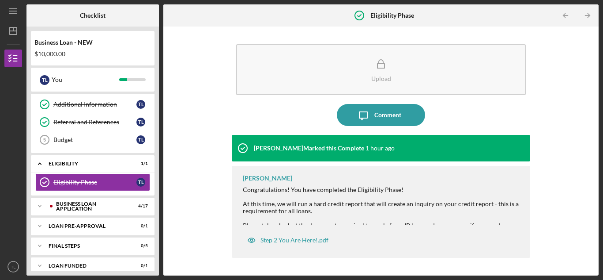
click at [580, 124] on div "Upload Icon/Message Comment Franchot Cunningham Marked this Complete 1 hour ago…" at bounding box center [381, 151] width 427 height 240
click at [590, 17] on icon "Icon/Table Pagination Arrow" at bounding box center [588, 16] width 20 height 20
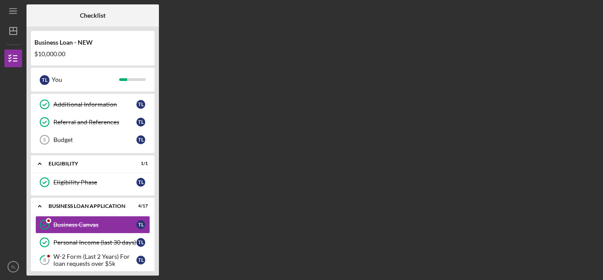
scroll to position [94, 0]
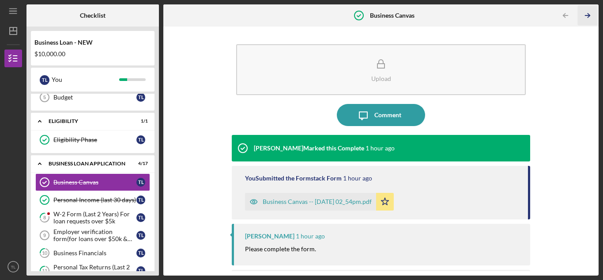
click at [590, 18] on icon "Icon/Table Pagination Arrow" at bounding box center [588, 16] width 20 height 20
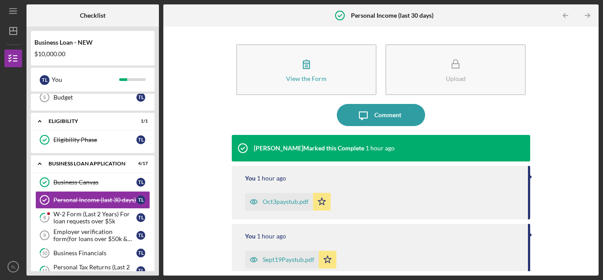
click at [590, 18] on icon "Icon/Table Pagination Arrow" at bounding box center [588, 16] width 20 height 20
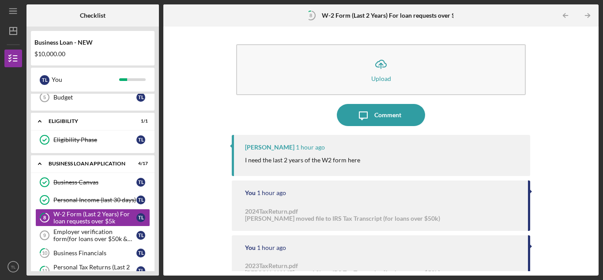
click at [563, 79] on div "Icon/Upload Upload Icon/Message Comment Franchot Cunningham 1 hour ago I need t…" at bounding box center [381, 151] width 427 height 240
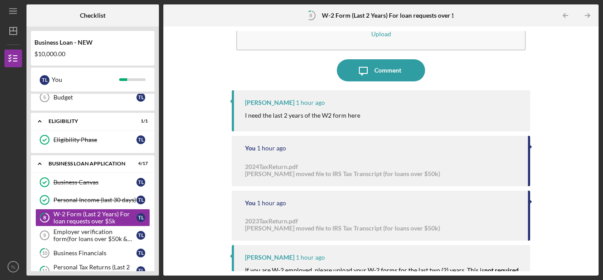
scroll to position [30, 0]
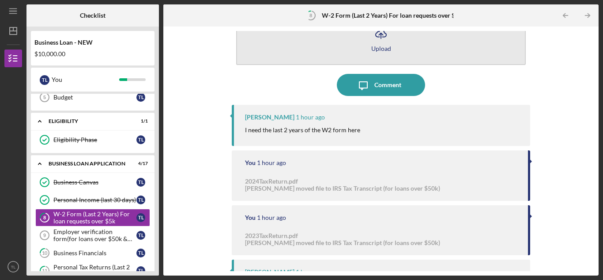
click at [375, 52] on button "Icon/Upload Upload" at bounding box center [381, 39] width 290 height 51
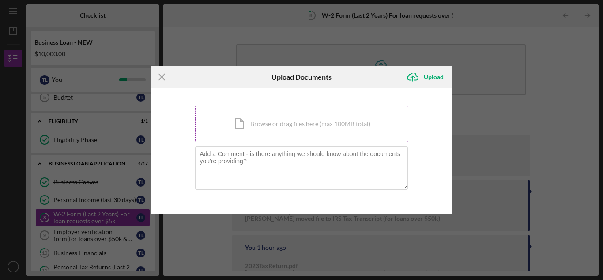
click at [331, 111] on div "Icon/Document Browse or drag files here (max 100MB total) Tap to choose files o…" at bounding box center [301, 124] width 213 height 36
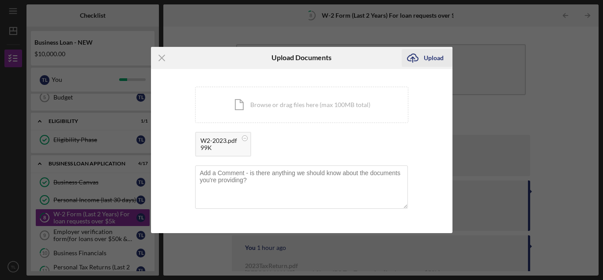
click at [432, 60] on div "Upload" at bounding box center [434, 58] width 20 height 18
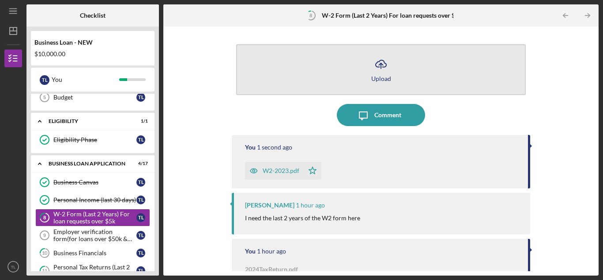
click at [387, 72] on icon "Icon/Upload" at bounding box center [381, 64] width 22 height 22
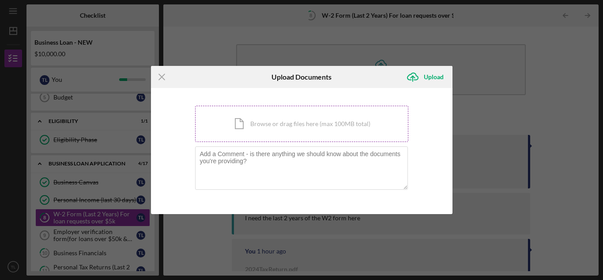
click at [320, 121] on div "Icon/Document Browse or drag files here (max 100MB total) Tap to choose files o…" at bounding box center [301, 124] width 213 height 36
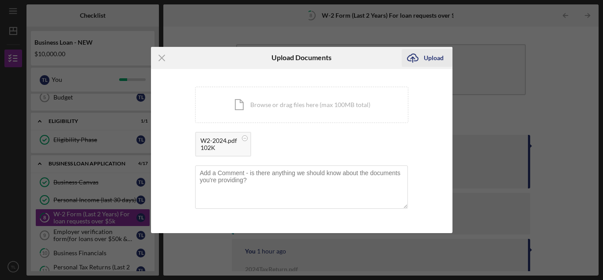
click at [428, 61] on div "Upload" at bounding box center [434, 58] width 20 height 18
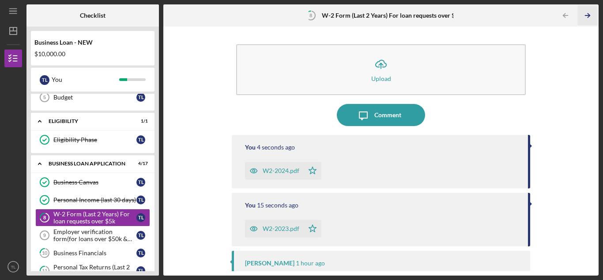
click at [587, 19] on icon "Icon/Table Pagination Arrow" at bounding box center [588, 16] width 20 height 20
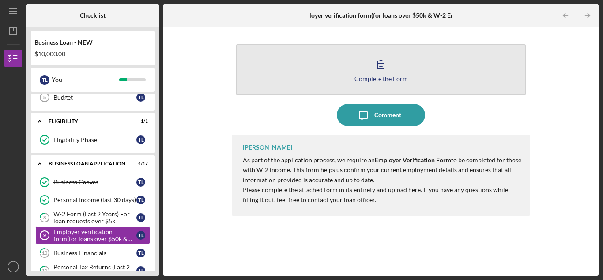
click at [375, 80] on div "Complete the Form" at bounding box center [381, 78] width 53 height 7
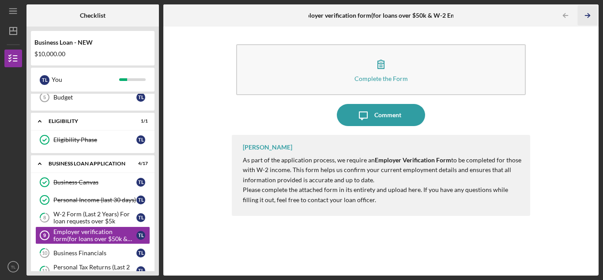
click at [588, 17] on polyline "button" at bounding box center [589, 16] width 2 height 4
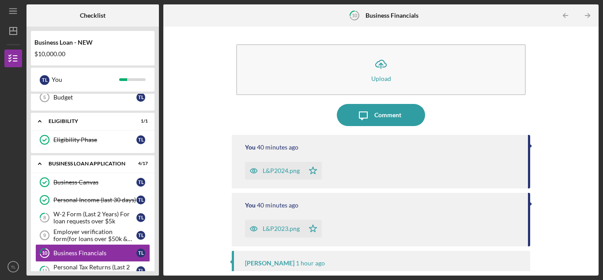
click at [557, 82] on div "Icon/Upload Upload Icon/Message Comment You 40 minutes ago L&P2024.png Icon/Sta…" at bounding box center [381, 151] width 427 height 240
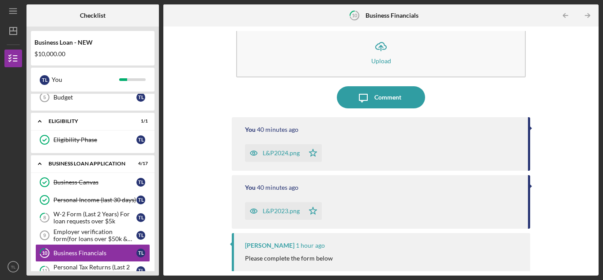
scroll to position [70, 0]
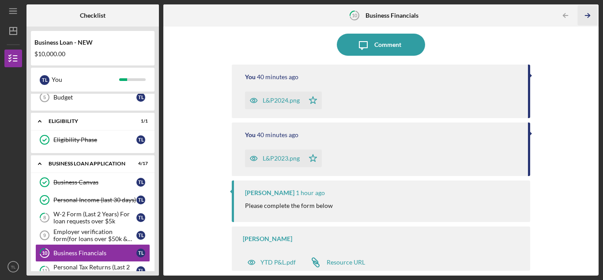
click at [587, 15] on line "button" at bounding box center [588, 15] width 4 height 0
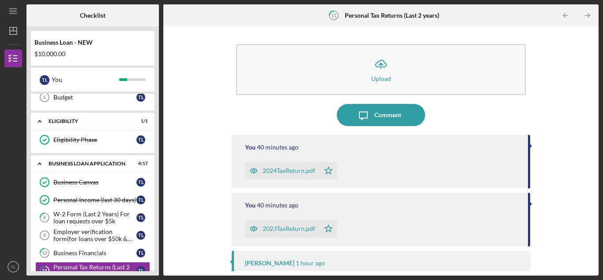
click at [558, 80] on div "Icon/Upload Upload Icon/Message Comment You 40 minutes ago 2024TaxReturn.pdf Ic…" at bounding box center [381, 151] width 427 height 240
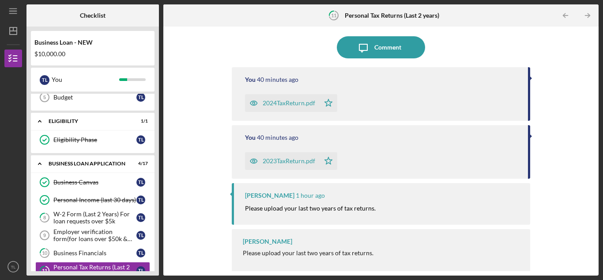
scroll to position [70, 0]
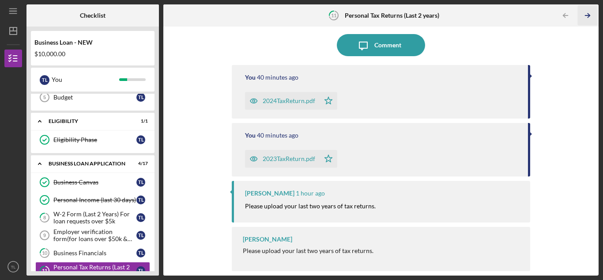
click at [588, 19] on icon "Icon/Table Pagination Arrow" at bounding box center [588, 16] width 20 height 20
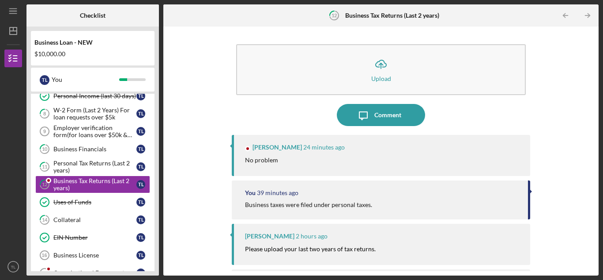
scroll to position [200, 0]
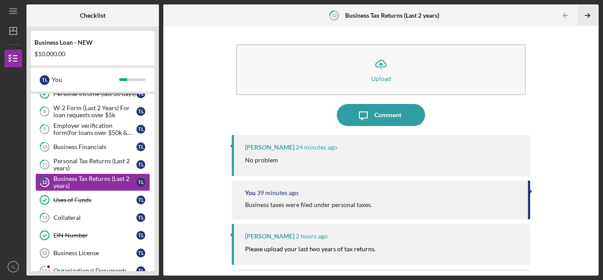
click at [590, 16] on polyline "button" at bounding box center [589, 16] width 2 height 4
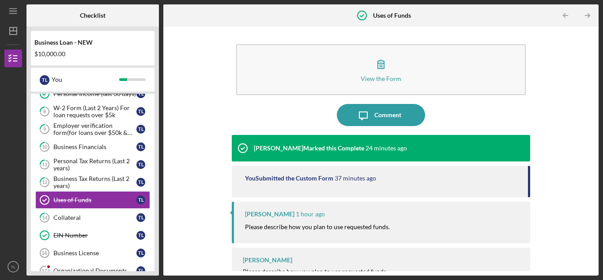
click at [569, 66] on div "View the Form Form Icon/Message Comment Franchot Cunningham Marked this Complet…" at bounding box center [381, 151] width 427 height 240
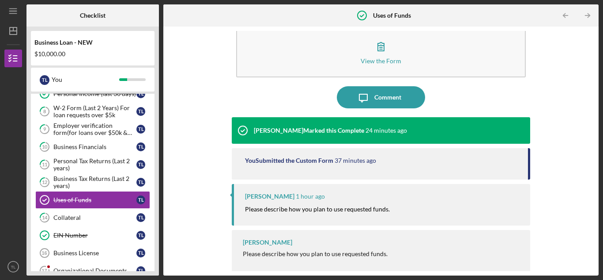
scroll to position [21, 0]
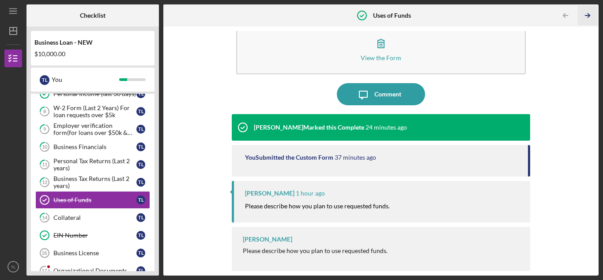
click at [589, 17] on icon "Icon/Table Pagination Arrow" at bounding box center [588, 16] width 20 height 20
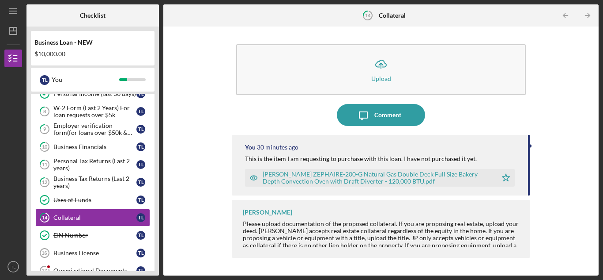
click at [570, 66] on div "Icon/Upload Upload Icon/Message Comment You 30 minutes ago This is the item I a…" at bounding box center [381, 151] width 427 height 240
click at [591, 16] on icon "Icon/Table Pagination Arrow" at bounding box center [588, 16] width 20 height 20
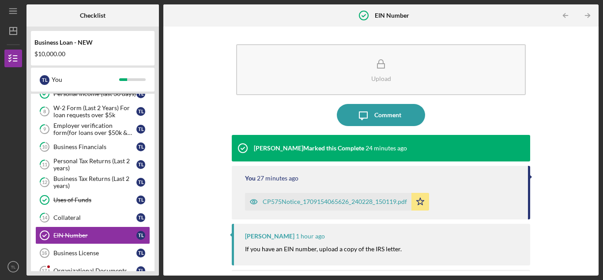
click at [568, 68] on div "Upload Icon/Message Comment Franchot Cunningham Marked this Complete 24 minutes…" at bounding box center [381, 151] width 427 height 240
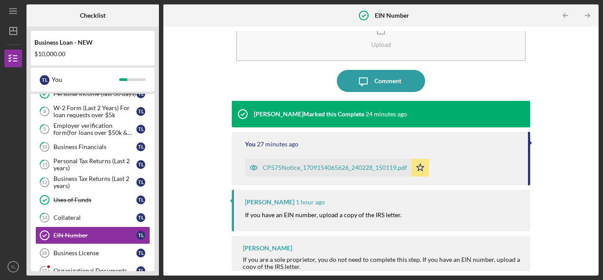
scroll to position [43, 0]
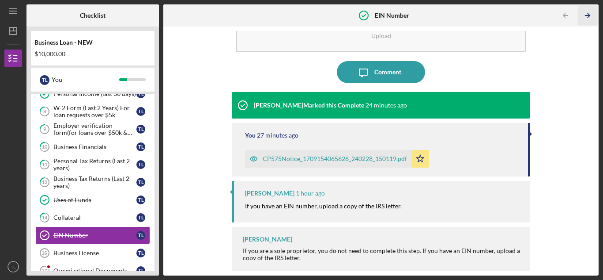
click at [583, 20] on icon "Icon/Table Pagination Arrow" at bounding box center [588, 16] width 20 height 20
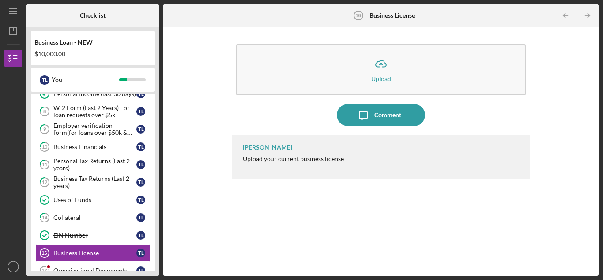
click at [154, 170] on div "Business Canvas Business Canvas T L Personal Income (last 30 days) Personal Inc…" at bounding box center [93, 219] width 124 height 305
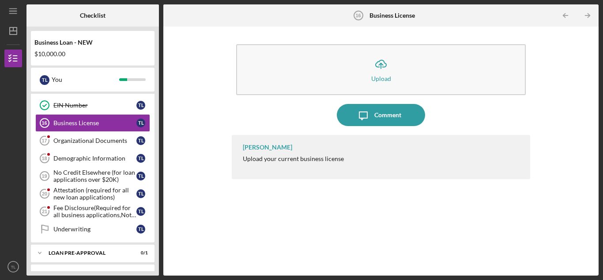
scroll to position [312, 0]
